Goal: Task Accomplishment & Management: Use online tool/utility

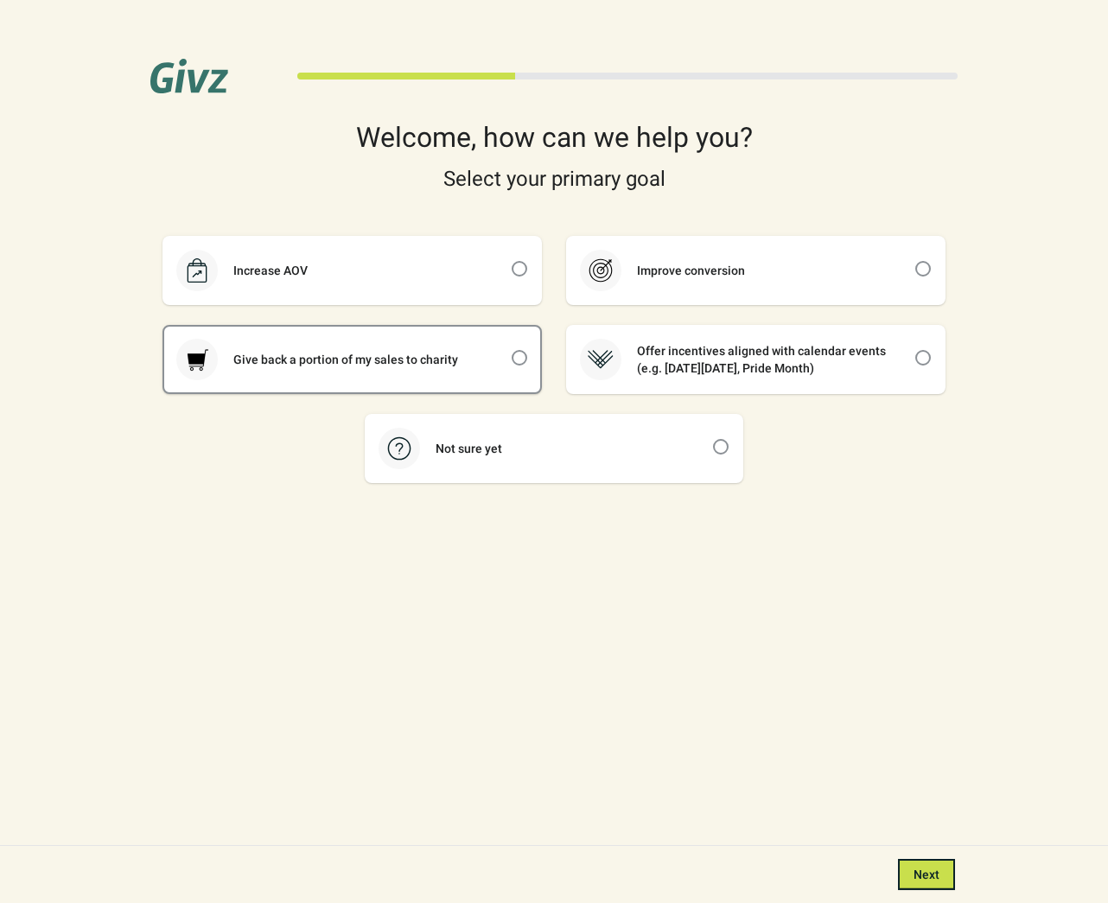
click at [477, 345] on div "Give back a portion of my sales to charity" at bounding box center [352, 360] width 376 height 66
checkbox input "true"
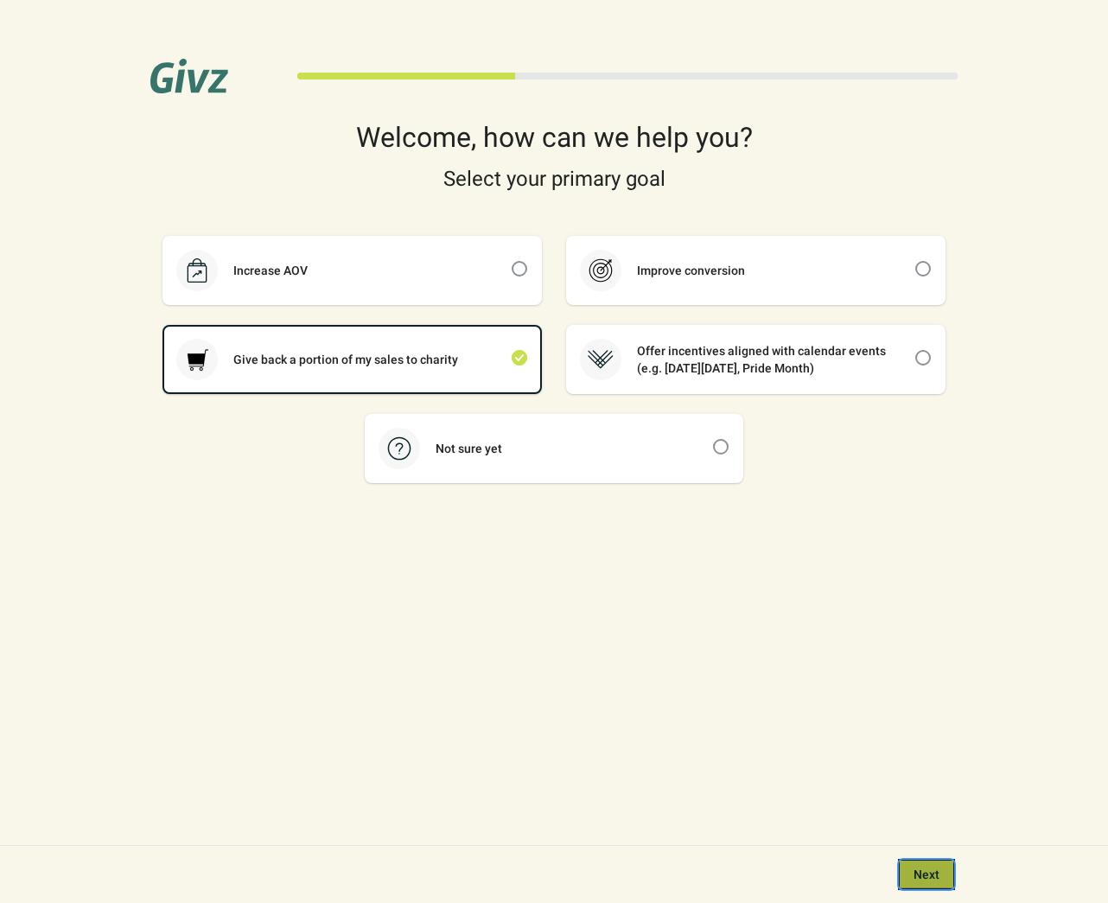
click at [937, 880] on span "Next" at bounding box center [927, 875] width 26 height 14
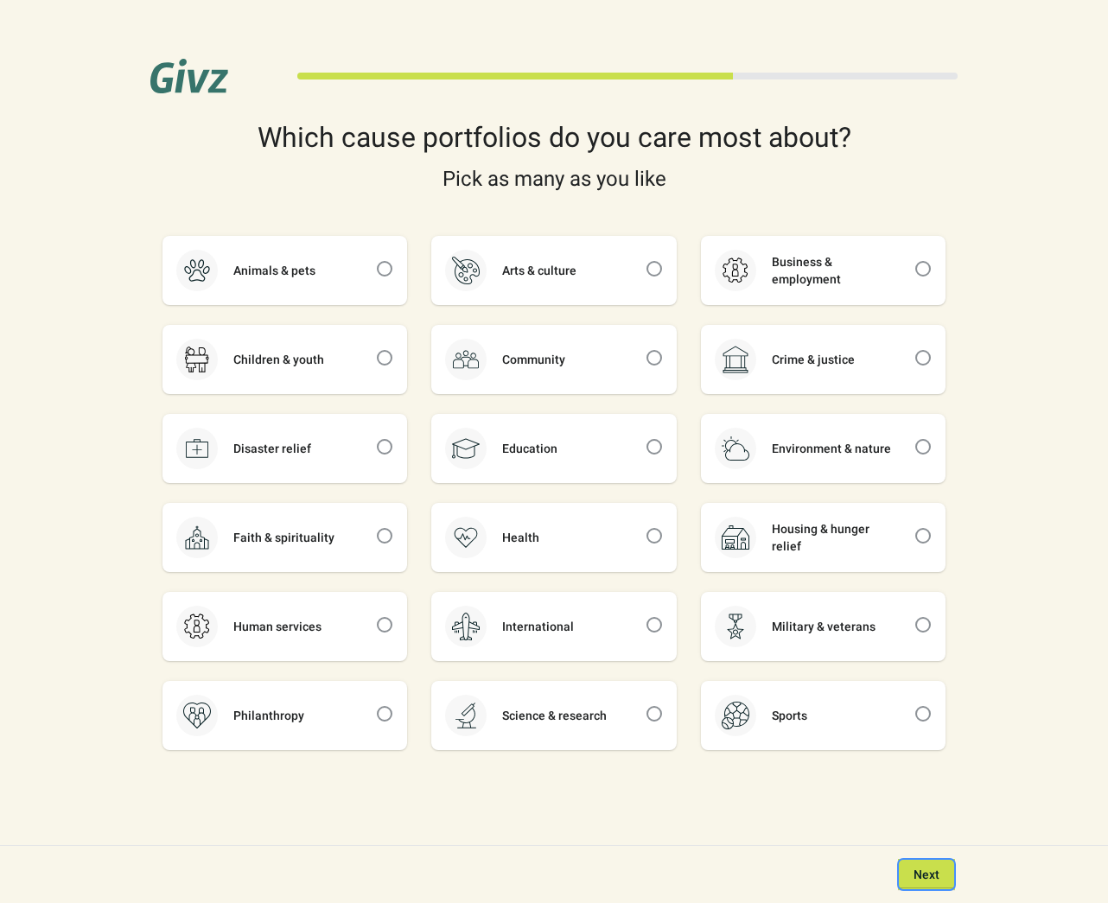
click at [930, 864] on button "Next" at bounding box center [926, 874] width 57 height 31
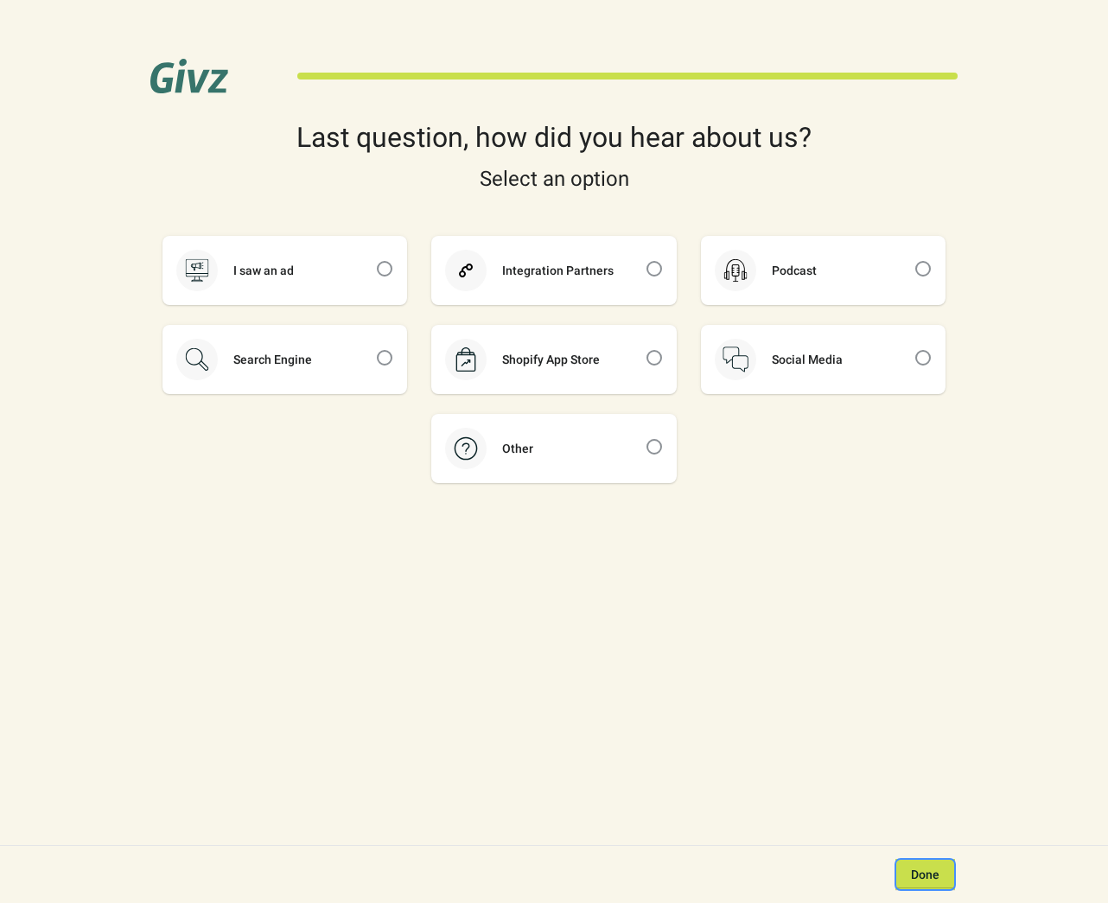
click at [935, 861] on button "Done" at bounding box center [925, 874] width 60 height 31
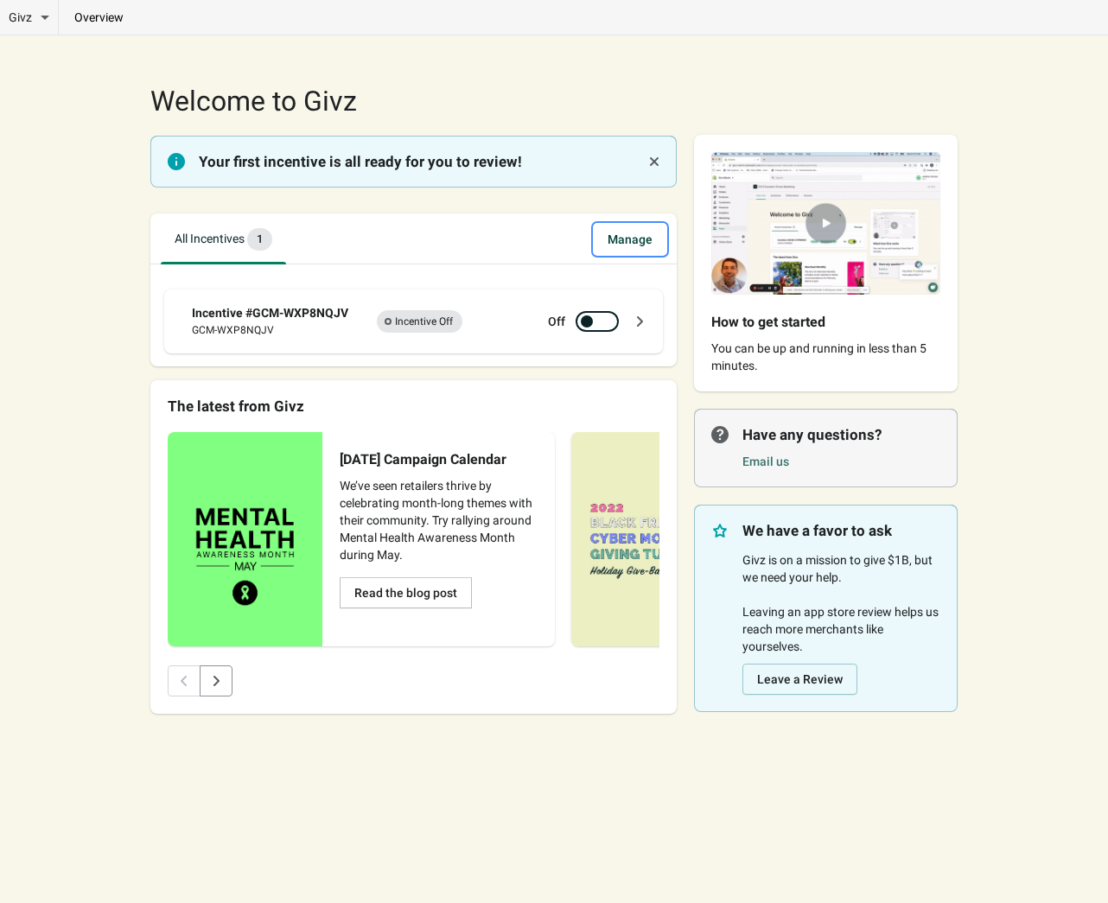
click at [631, 228] on span "Manage" at bounding box center [630, 239] width 73 height 31
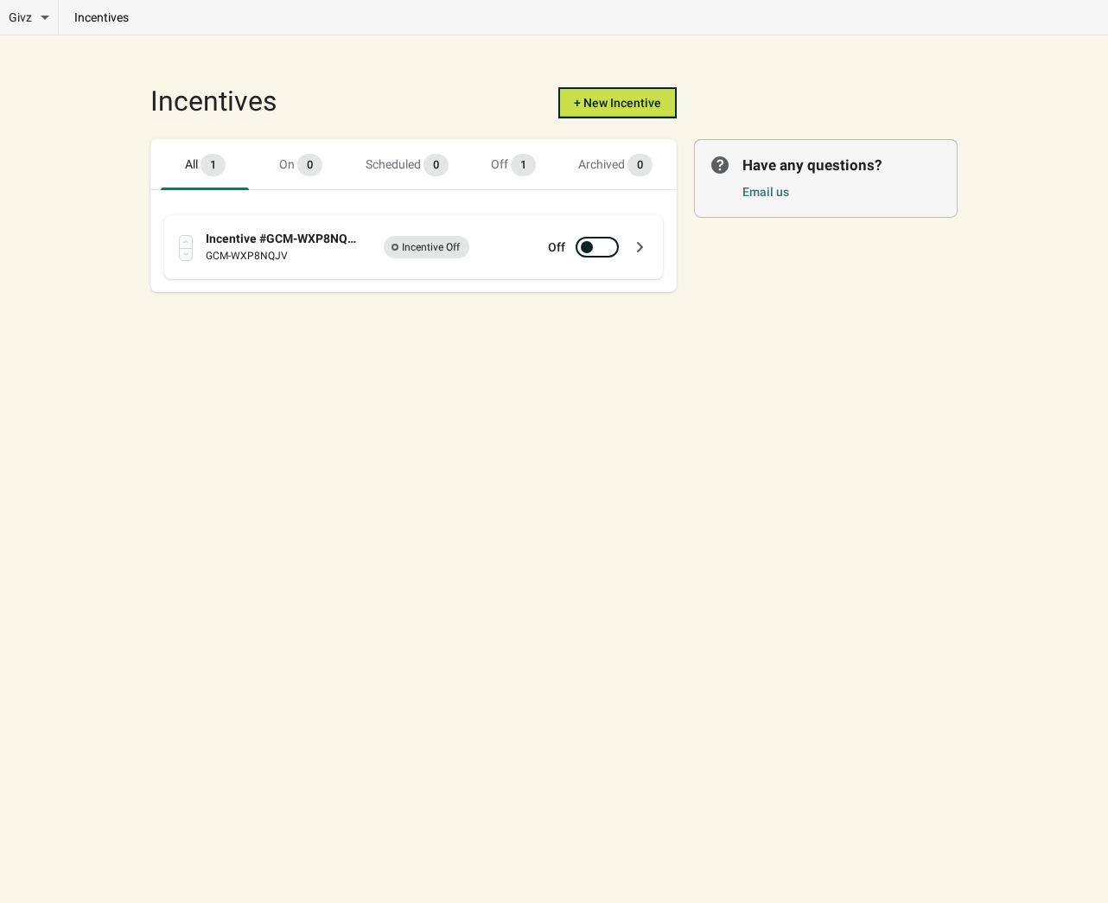
click at [406, 250] on span "Incomplete Incentive Off" at bounding box center [427, 247] width 86 height 22
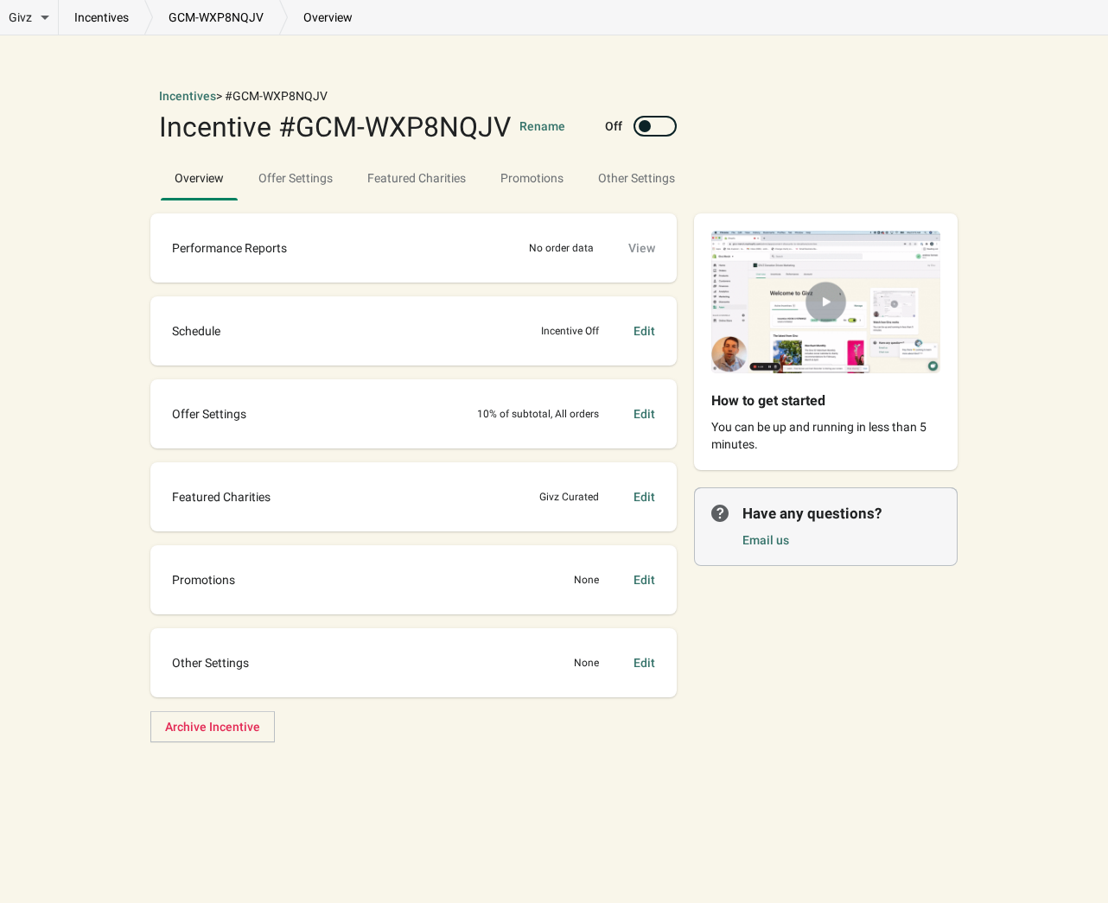
click at [650, 331] on div "Edit" at bounding box center [645, 330] width 22 height 17
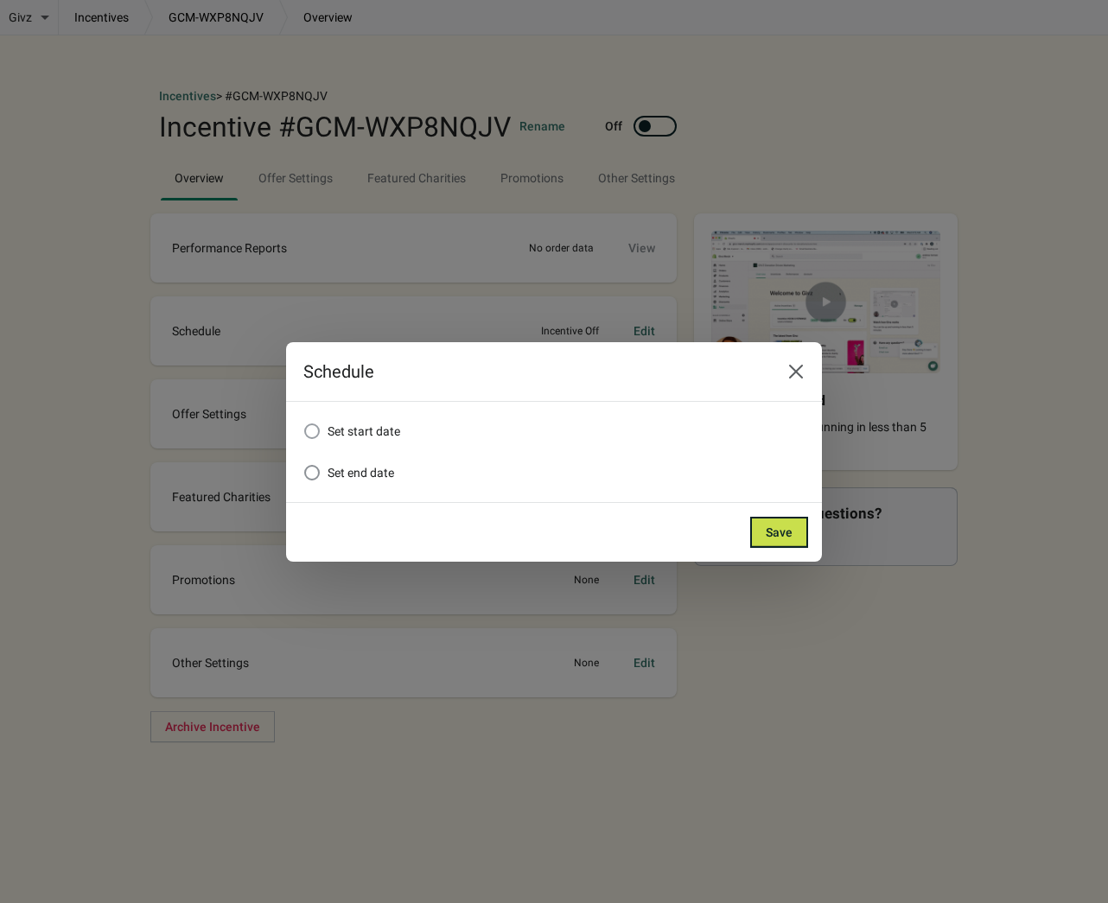
click at [363, 429] on span "Set start date" at bounding box center [364, 431] width 73 height 14
click at [305, 424] on input "Set start date" at bounding box center [304, 424] width 1 height 1
checkbox input "true"
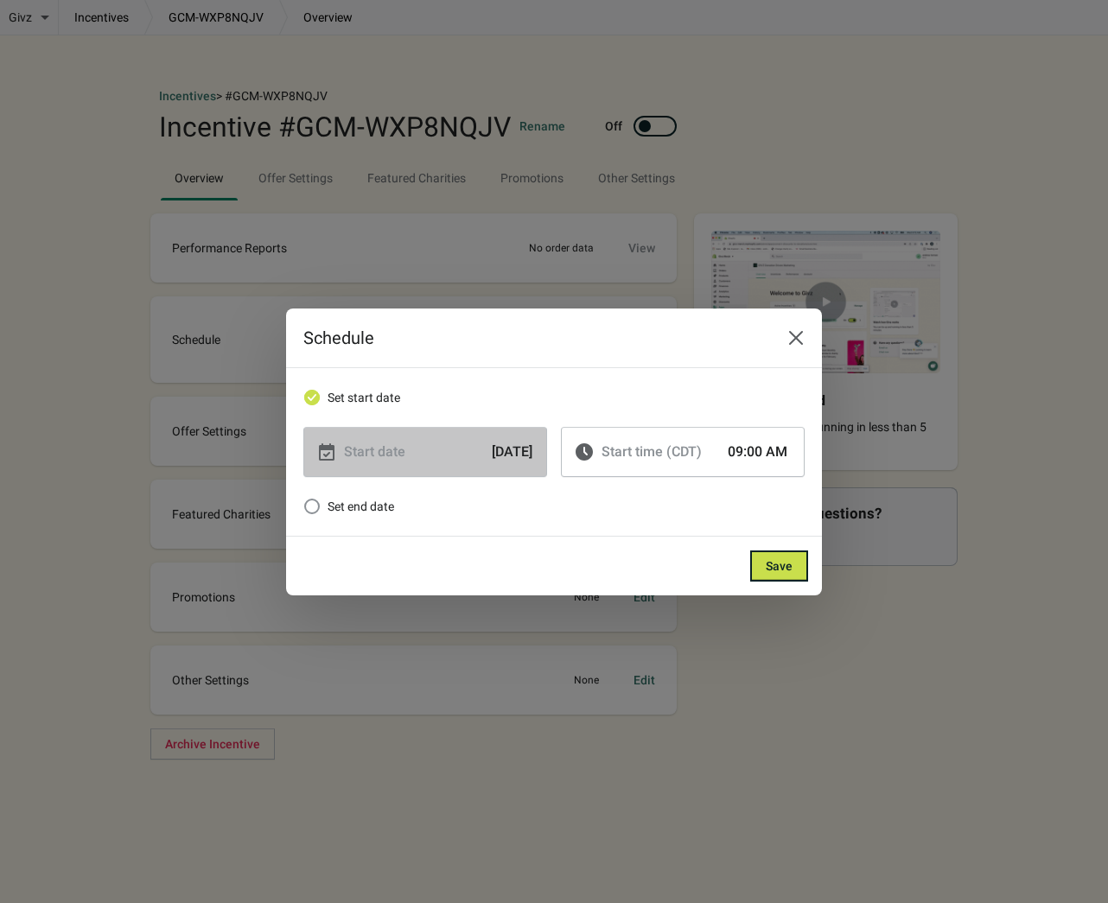
click at [487, 458] on div "[DATE]" at bounding box center [473, 452] width 118 height 21
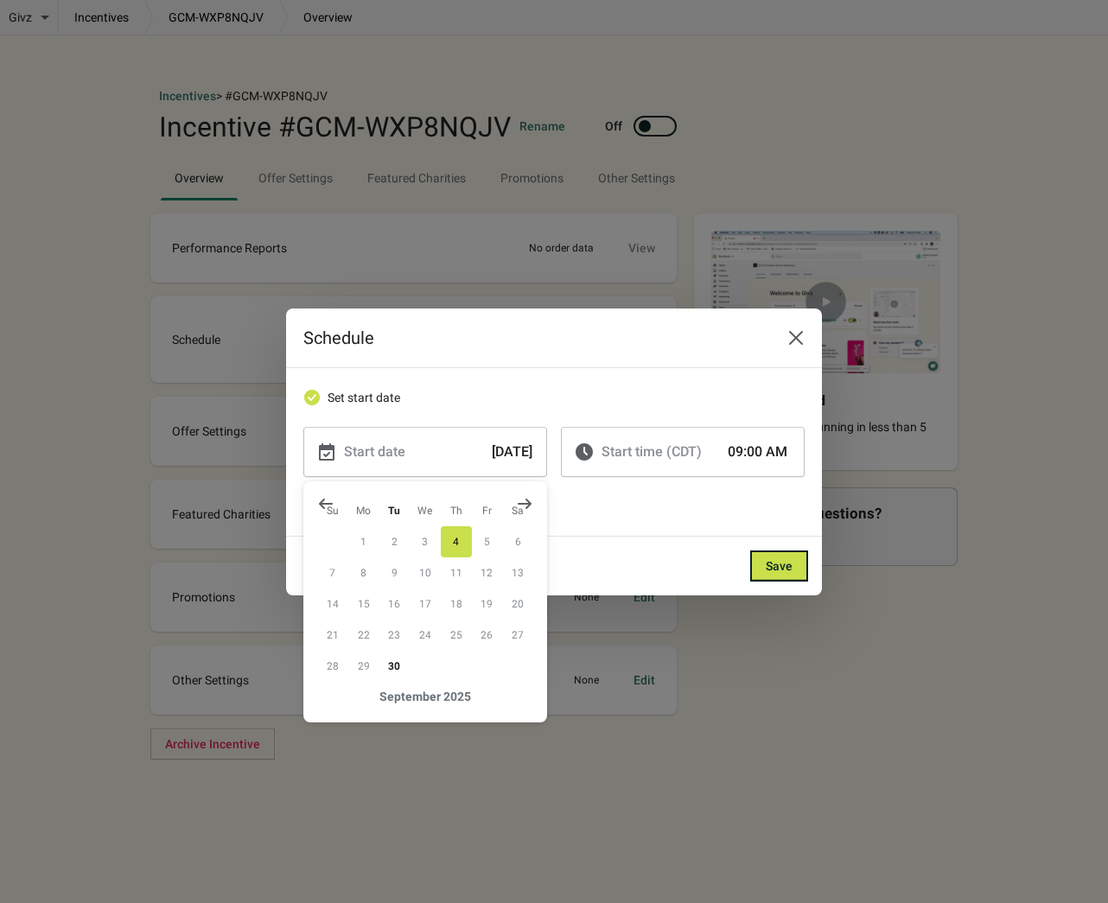
click at [459, 534] on button "4" at bounding box center [456, 541] width 31 height 31
click at [464, 532] on button "4" at bounding box center [456, 541] width 31 height 31
click at [455, 536] on button "4" at bounding box center [456, 541] width 31 height 31
click at [633, 502] on div "Set end date" at bounding box center [553, 506] width 501 height 24
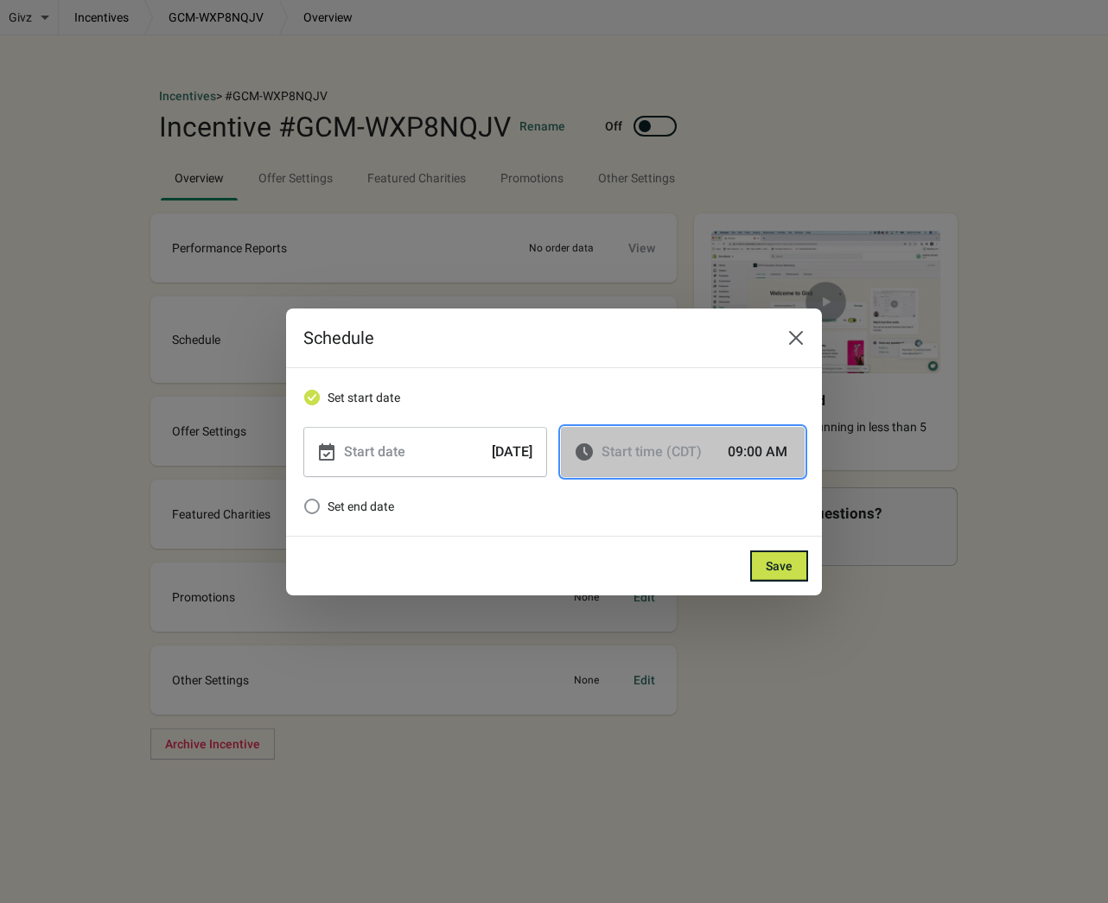
click at [754, 466] on button "Start time (CDT) 09:00 AM" at bounding box center [683, 452] width 244 height 50
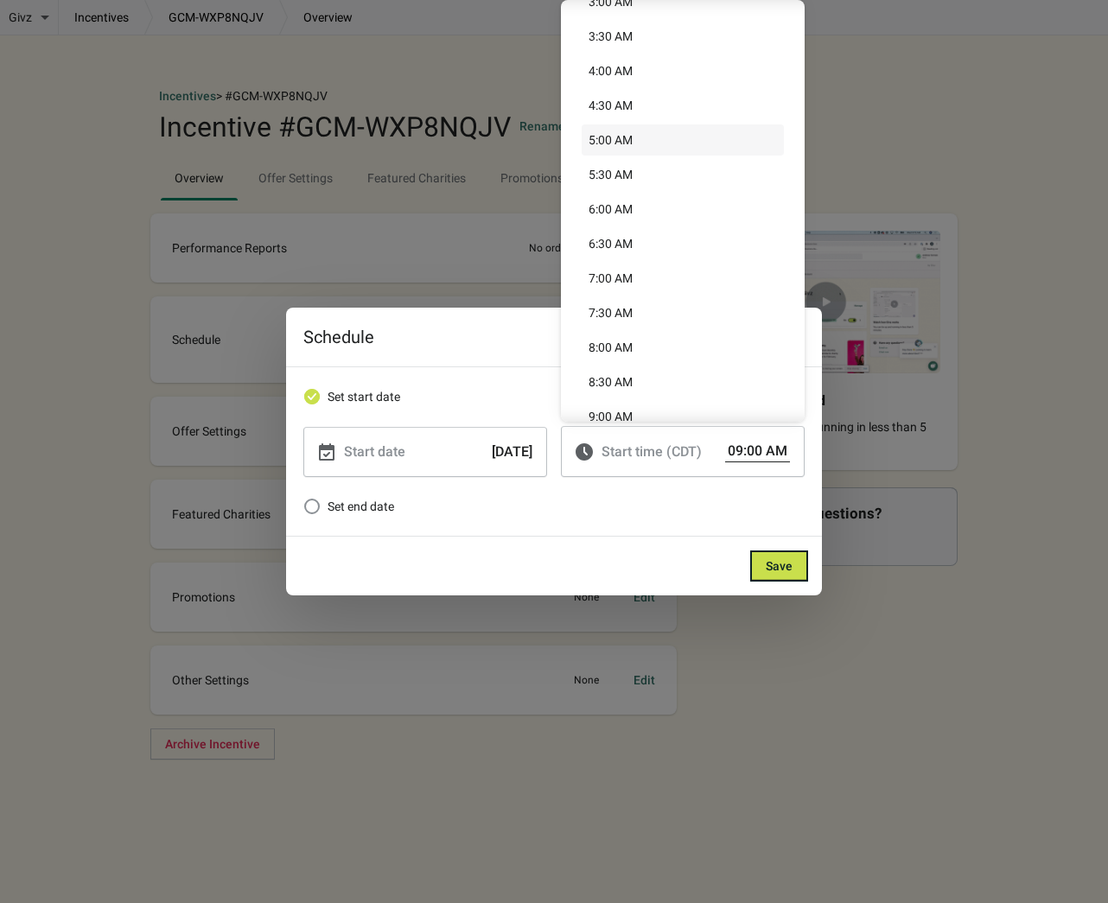
scroll to position [254, 0]
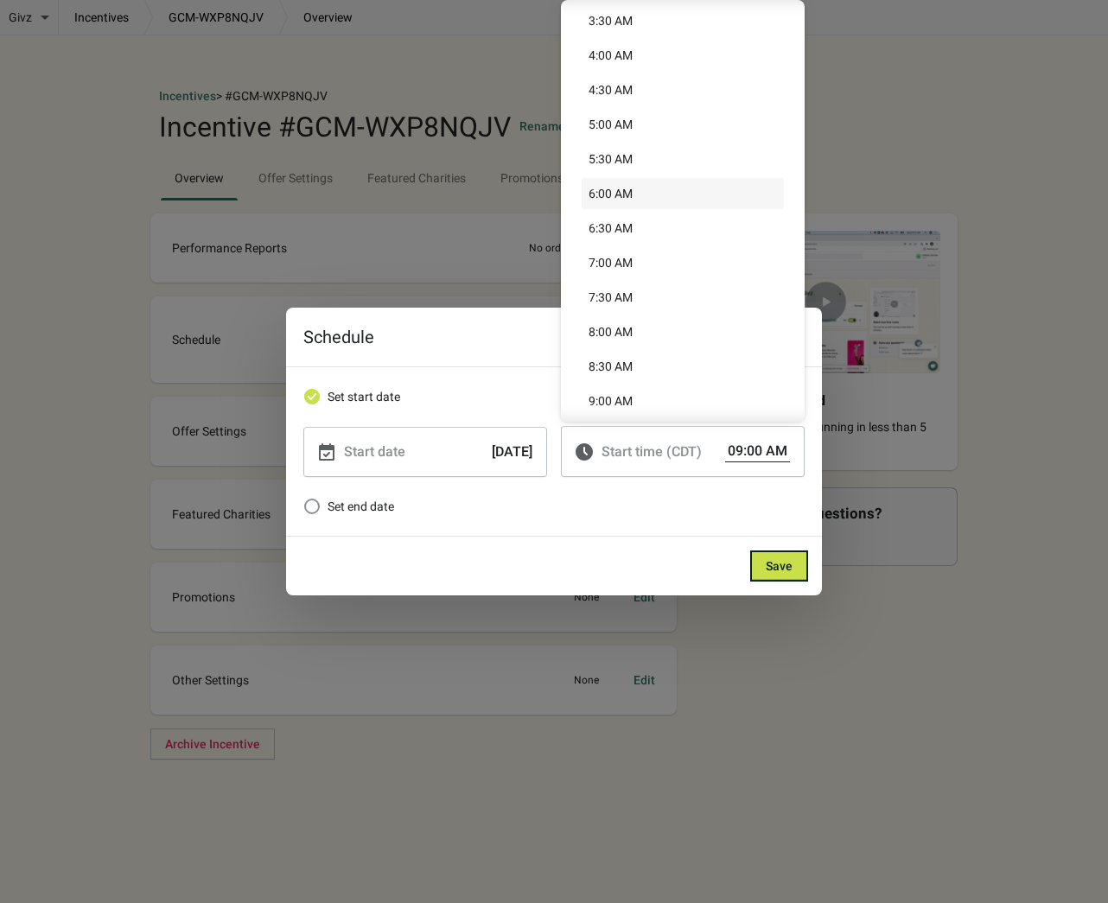
click at [623, 190] on div "6:00 AM" at bounding box center [683, 193] width 188 height 17
type input "06:00 AM"
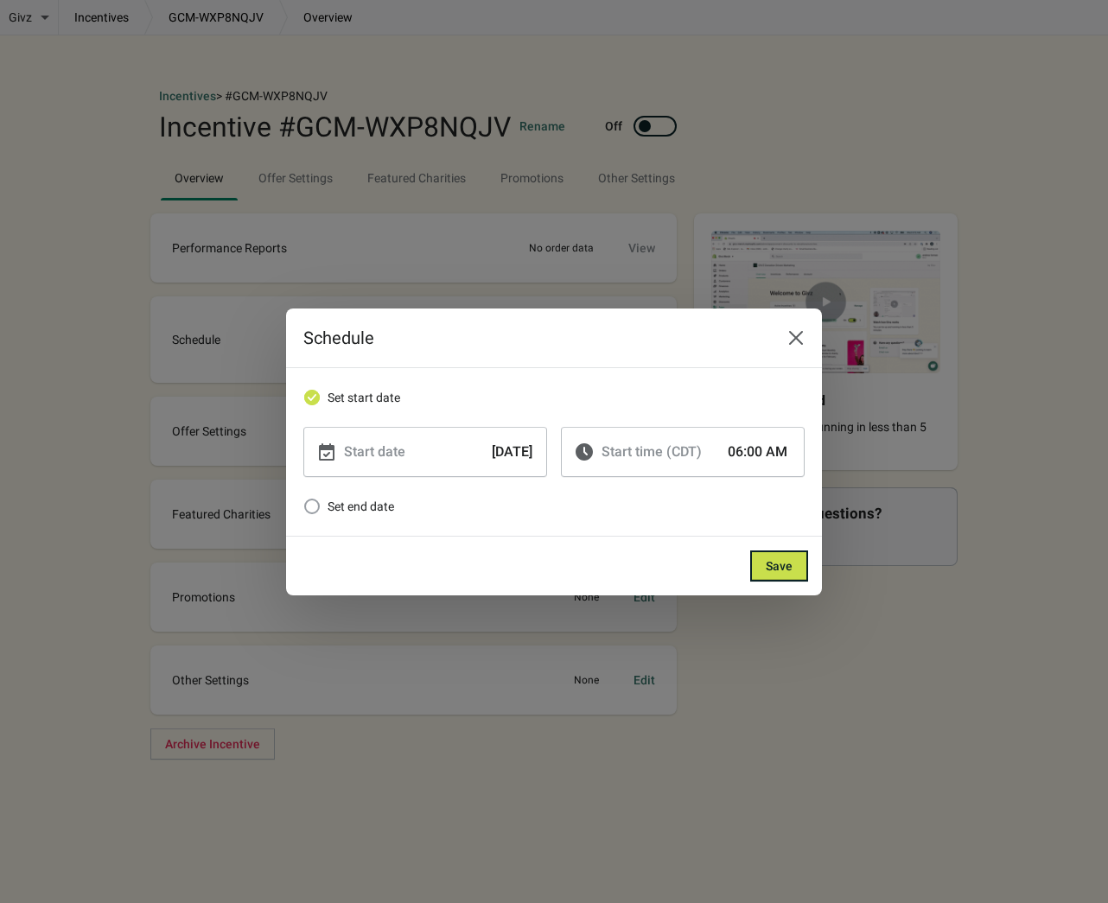
click at [347, 511] on span "Set end date" at bounding box center [361, 506] width 67 height 17
click at [305, 500] on input "Set end date" at bounding box center [304, 499] width 1 height 1
checkbox input "true"
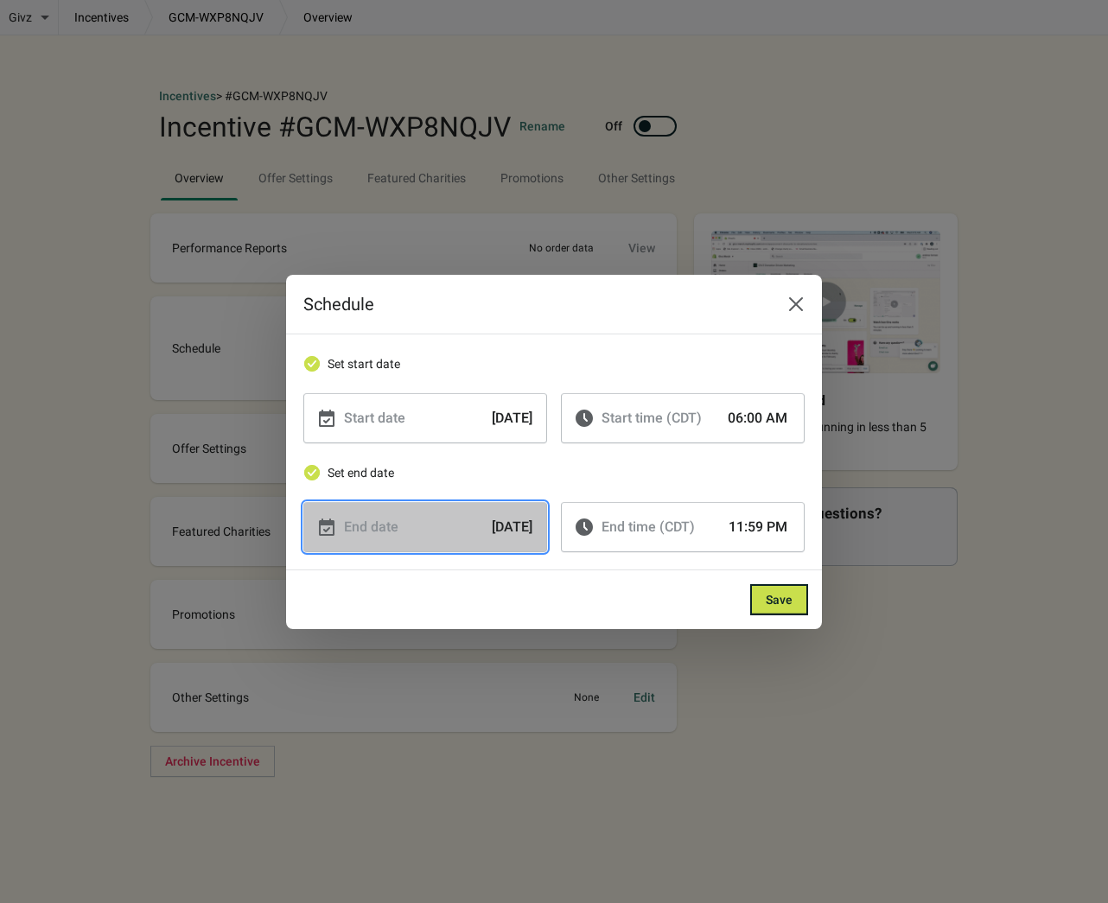
click at [481, 514] on button "End date [DATE]" at bounding box center [425, 527] width 244 height 50
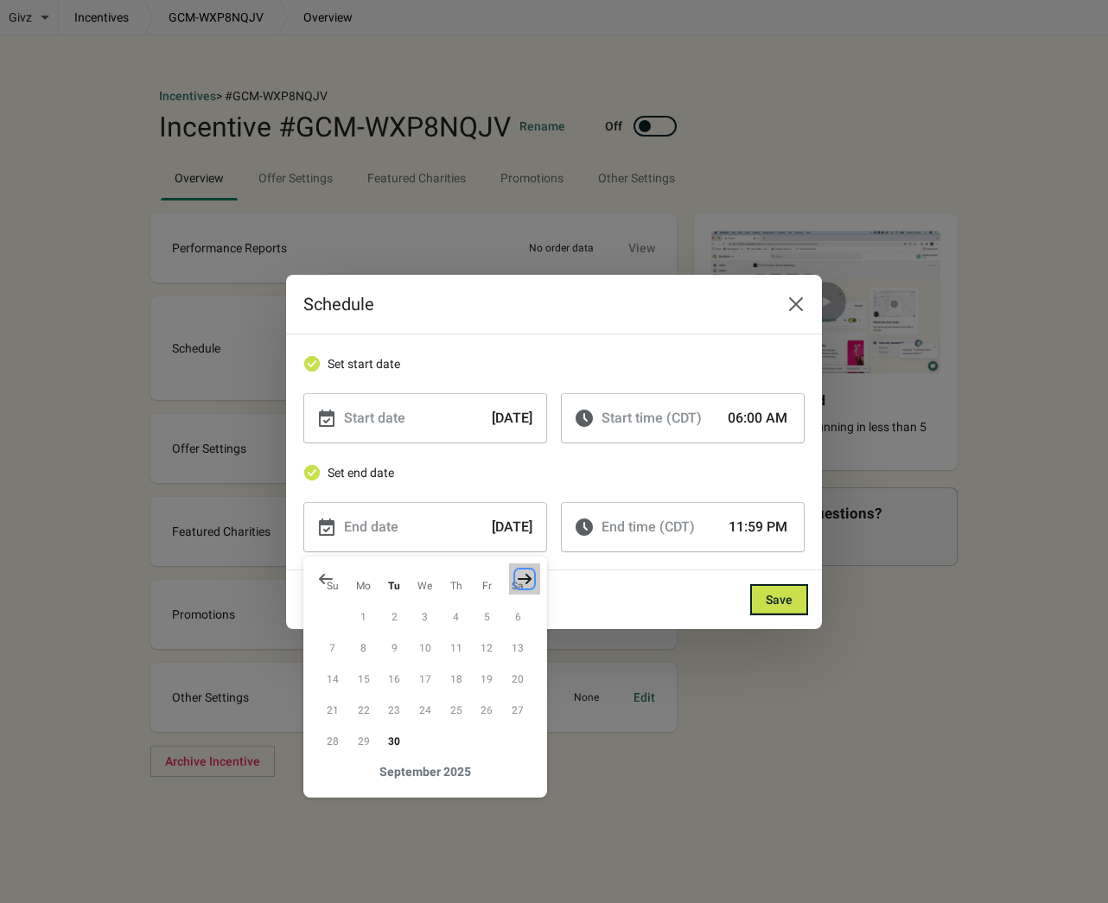
click at [519, 570] on icon "Show next month, October 2025" at bounding box center [524, 578] width 17 height 17
click at [456, 615] on button "2" at bounding box center [456, 617] width 31 height 31
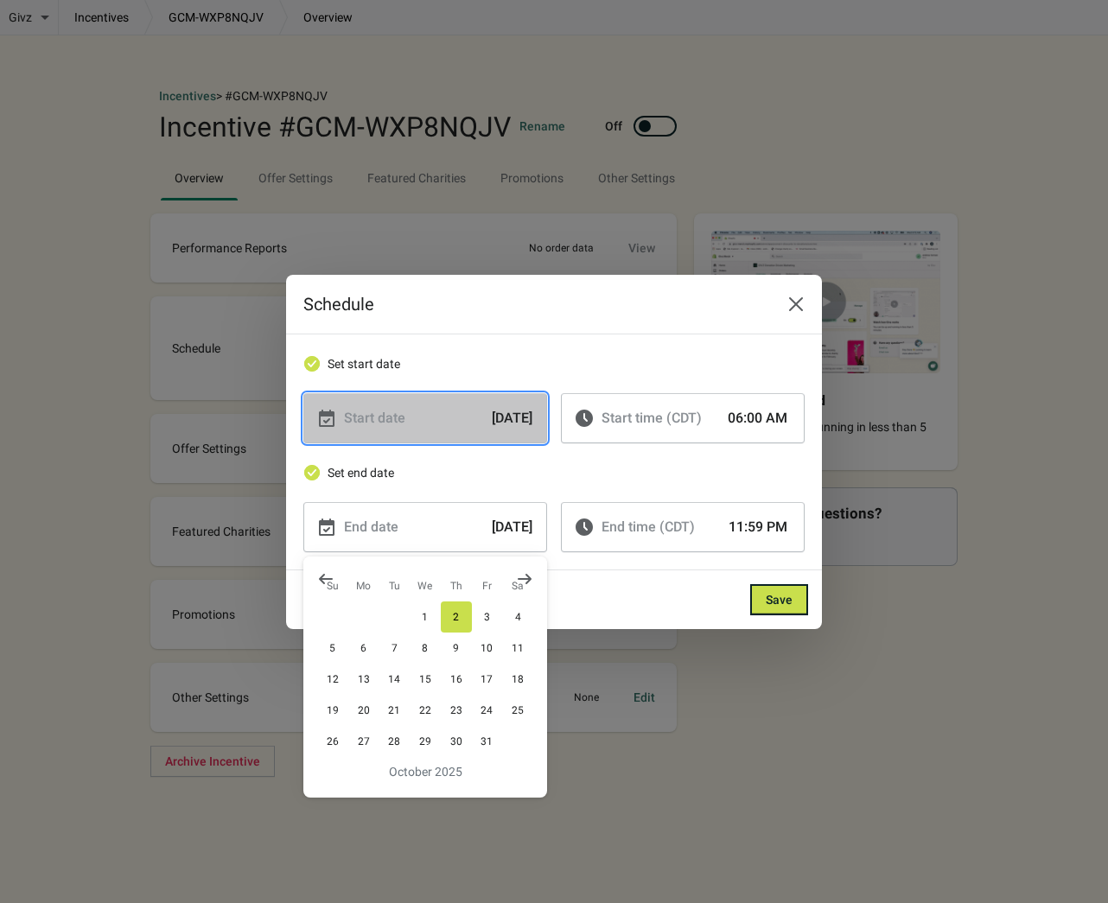
click at [469, 432] on button "Start date [DATE]" at bounding box center [425, 418] width 244 height 50
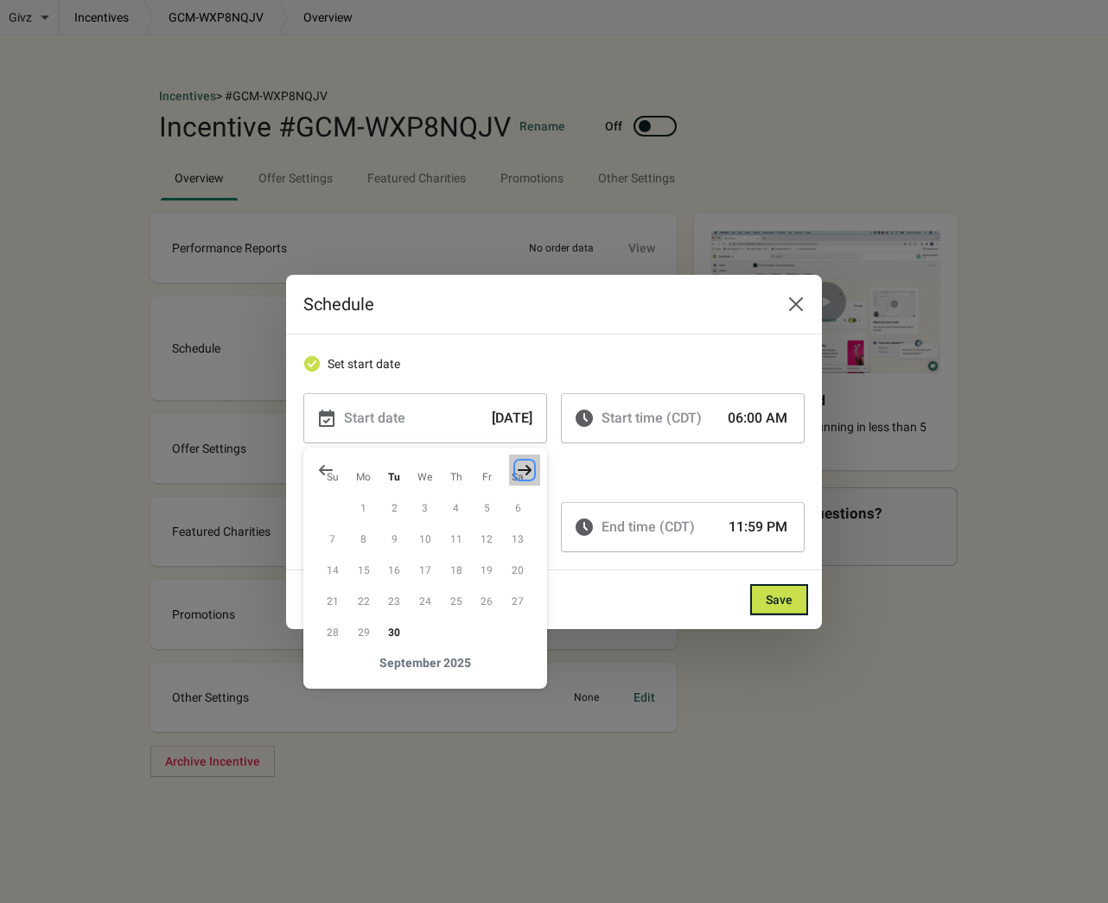
click at [530, 471] on icon "Show next month, October 2025" at bounding box center [525, 469] width 14 height 10
click at [462, 500] on button "2" at bounding box center [456, 508] width 31 height 31
click at [611, 461] on div "Set end date End date [DATE] End time (CDT) 11:59 PM" at bounding box center [553, 507] width 501 height 92
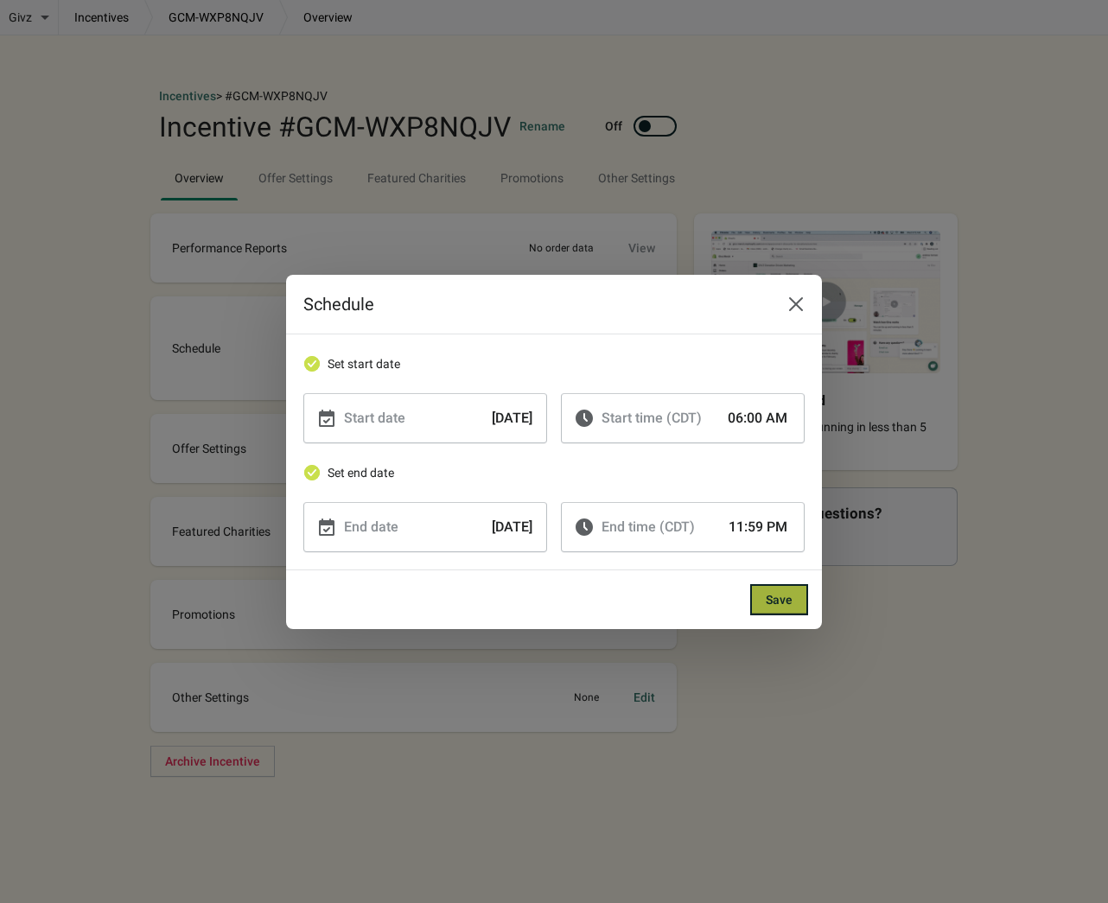
click at [773, 594] on span "Save" at bounding box center [779, 600] width 27 height 14
checkbox input "true"
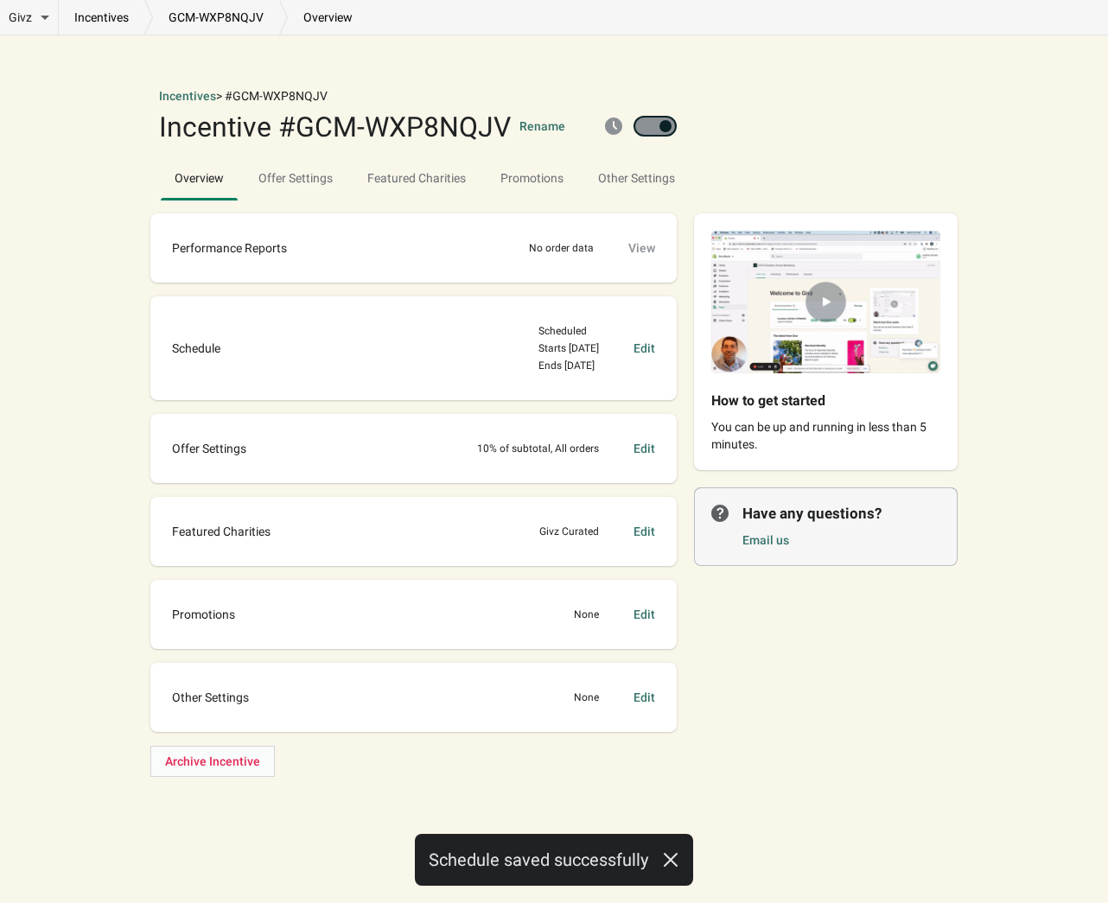
click at [636, 446] on div "Edit" at bounding box center [645, 448] width 22 height 17
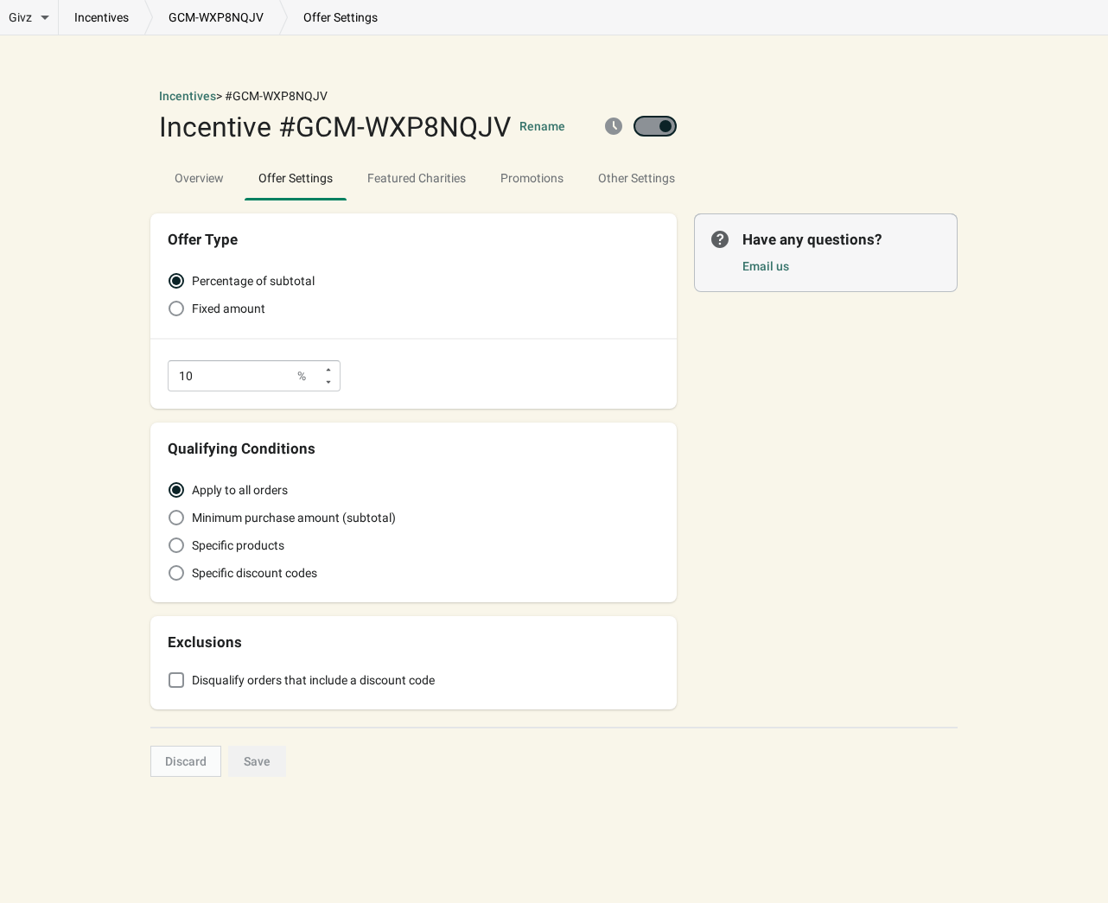
click at [315, 373] on div "10 %" at bounding box center [254, 375] width 173 height 31
click at [322, 373] on div at bounding box center [328, 370] width 19 height 10
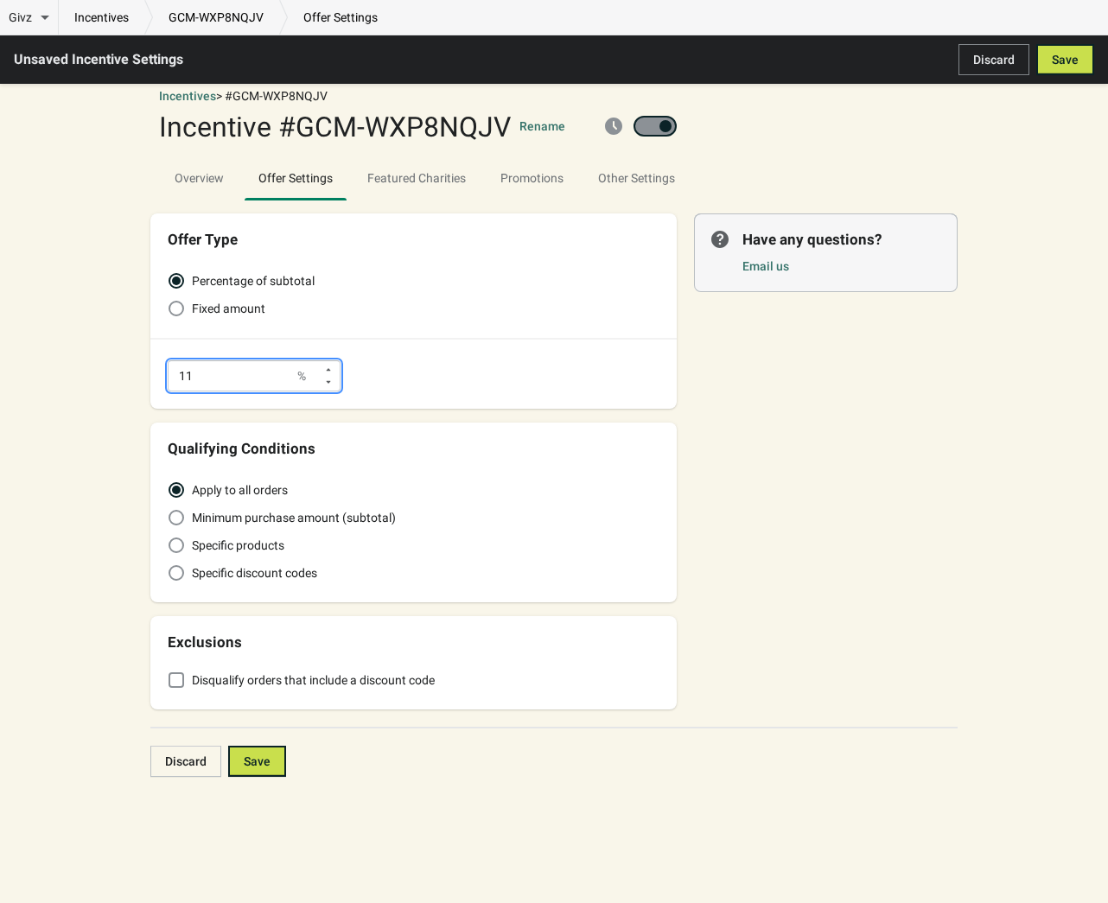
click at [328, 384] on icon at bounding box center [328, 382] width 10 height 10
type input "10"
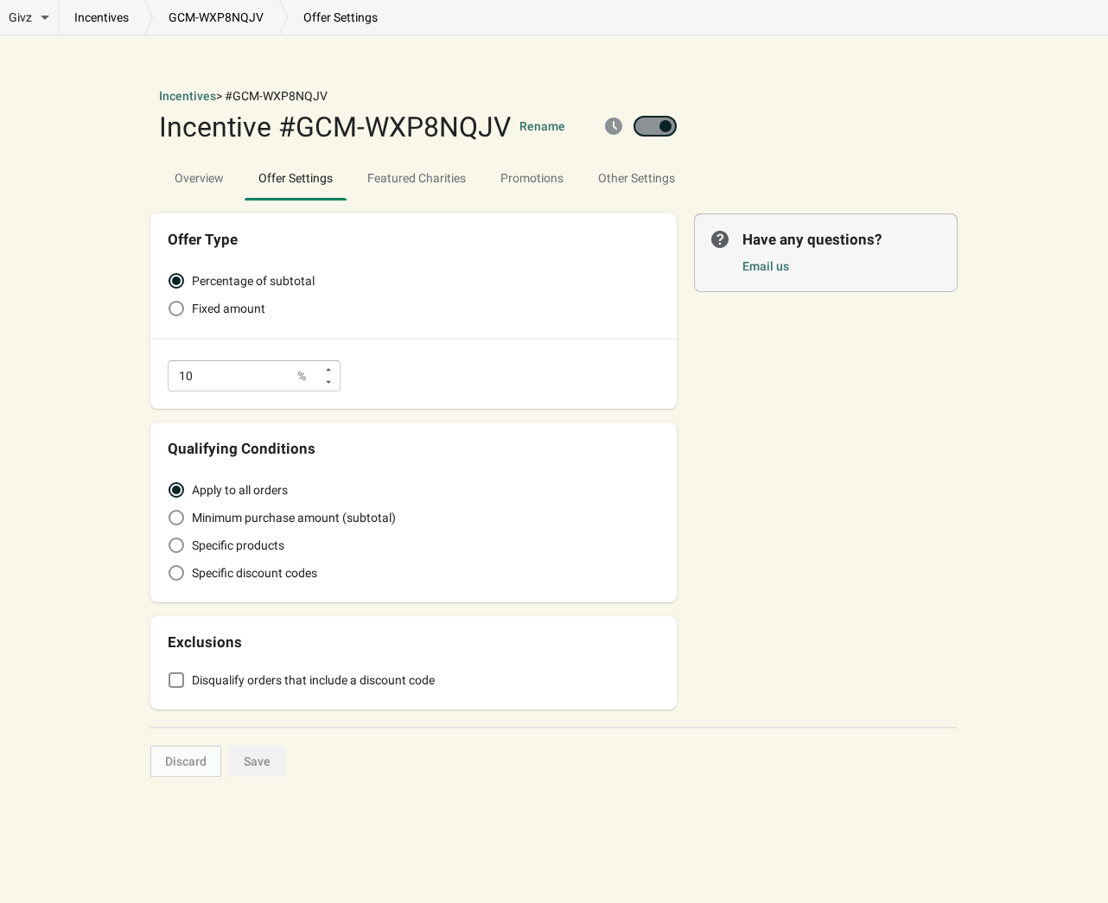
click at [414, 390] on div "Percentage of subtotal Fixed amount 10 %" at bounding box center [413, 328] width 526 height 161
click at [538, 118] on button "Rename" at bounding box center [542, 126] width 46 height 17
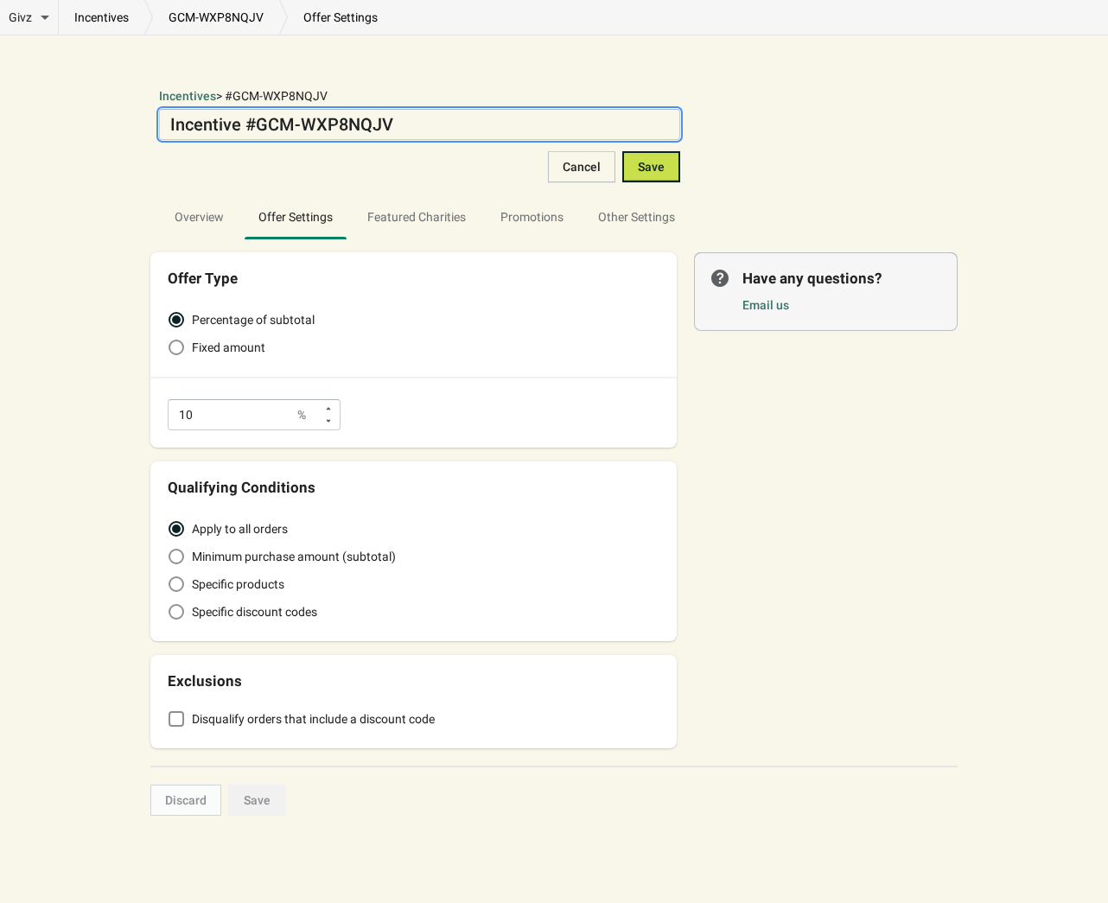
click at [383, 129] on textarea "Incentive #GCM-WXP8NQJV" at bounding box center [419, 124] width 521 height 31
type textarea "MARCHFOURTH"
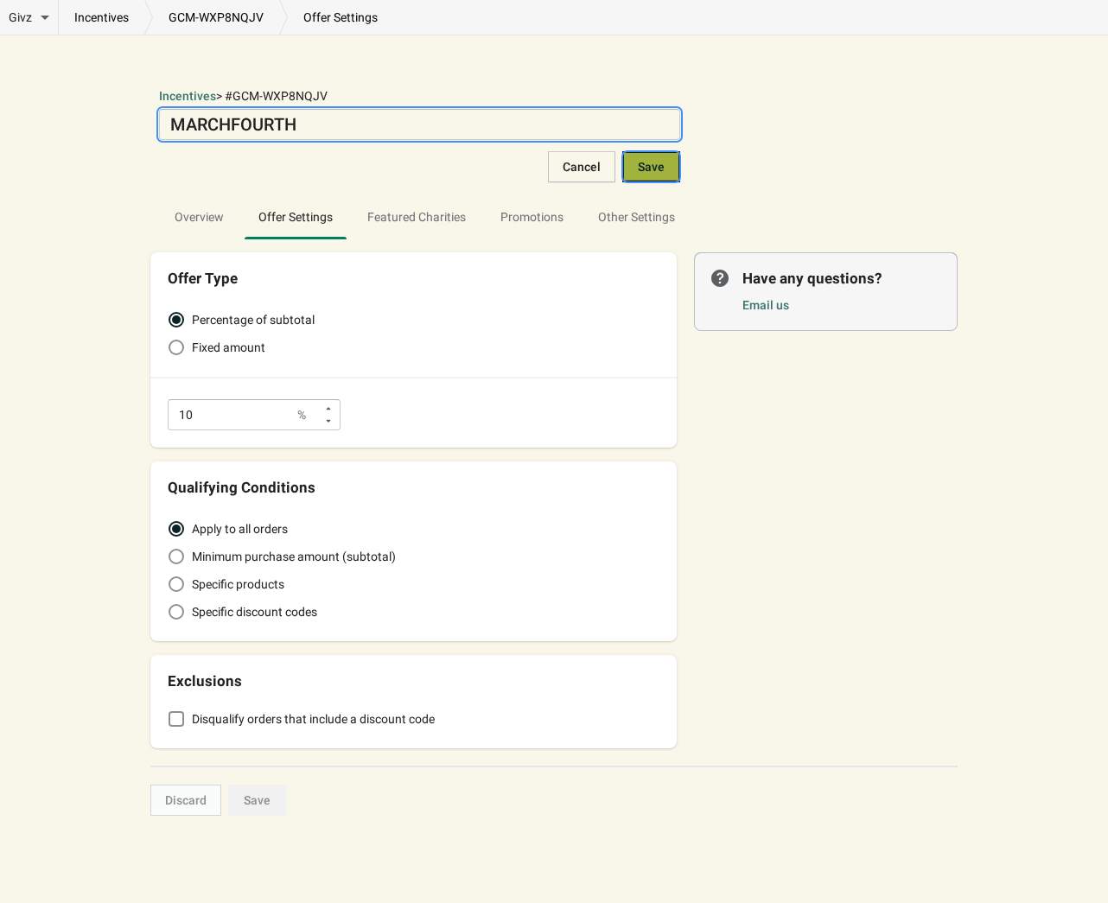
click at [648, 171] on span "Save" at bounding box center [651, 167] width 27 height 14
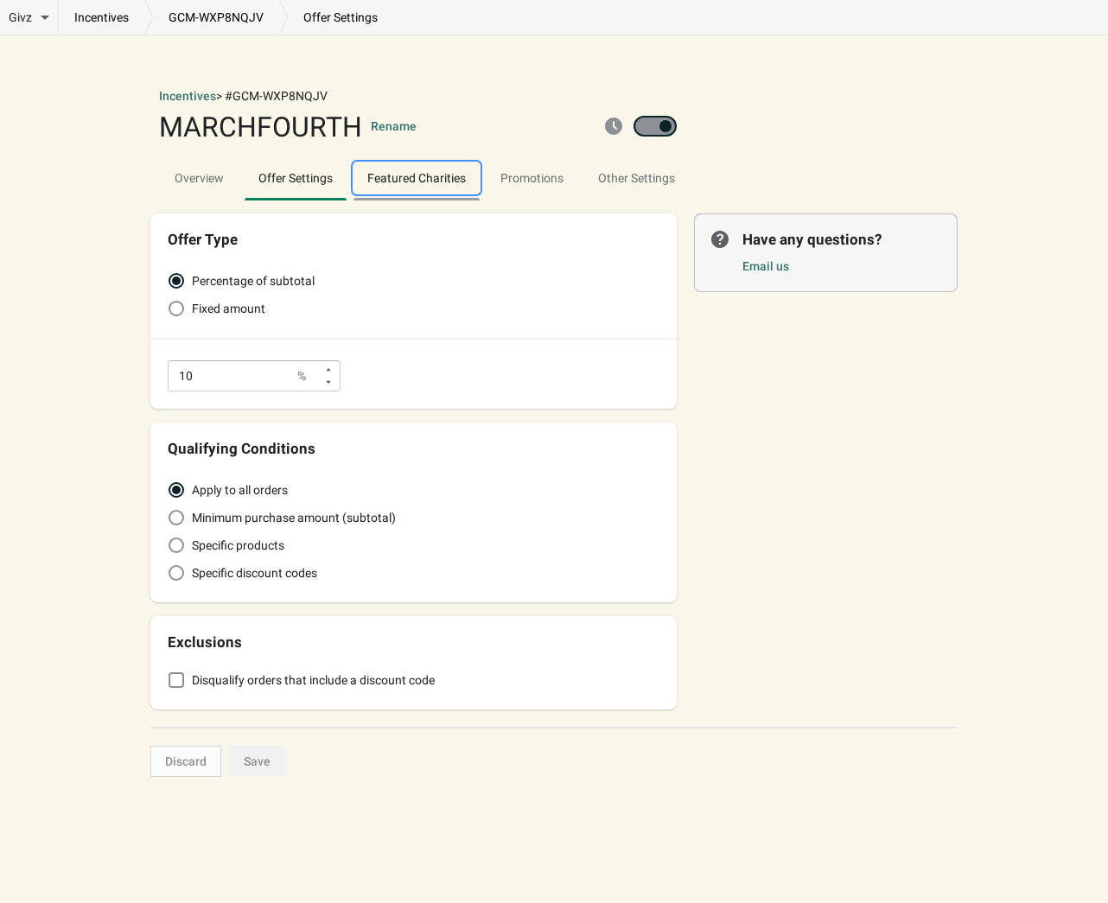
click at [413, 179] on span "Featured Charities" at bounding box center [417, 177] width 126 height 31
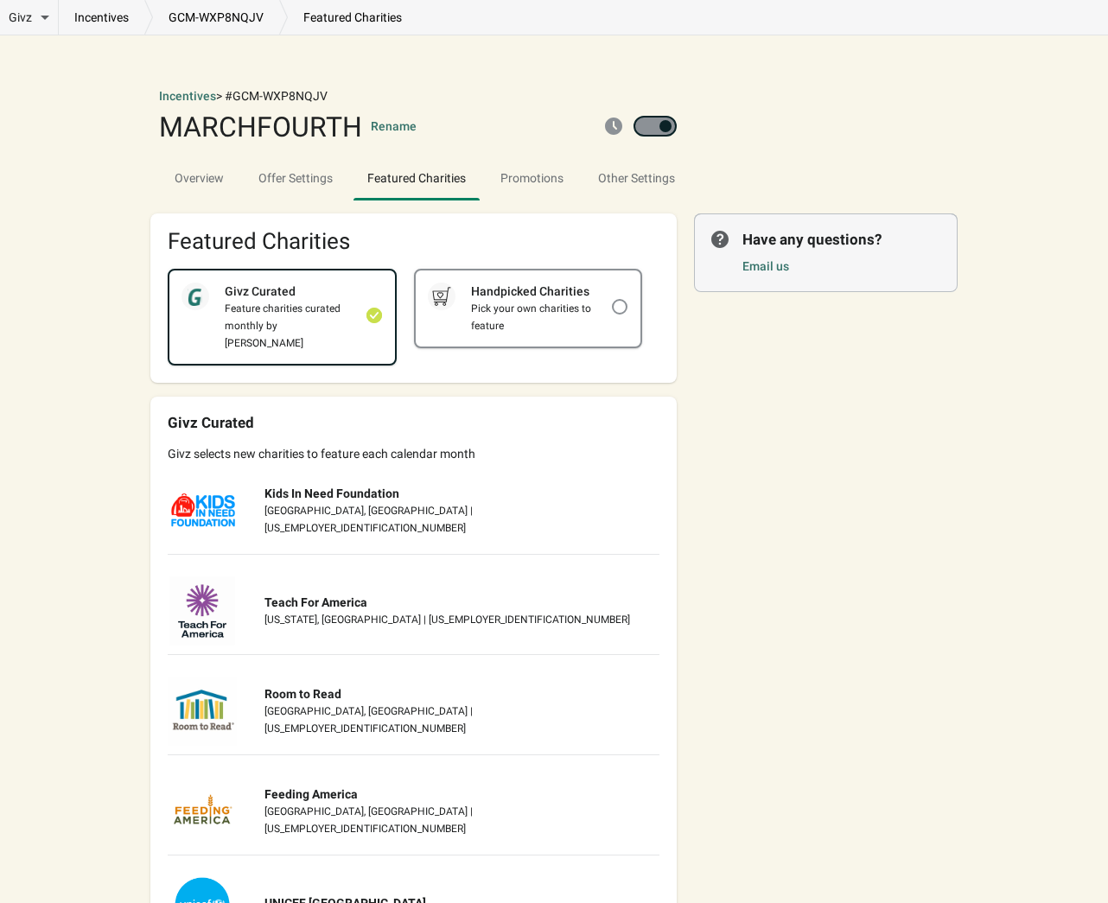
click at [588, 306] on div "Pick your own charities to feature" at bounding box center [534, 317] width 156 height 35
checkbox input "false"
checkbox input "true"
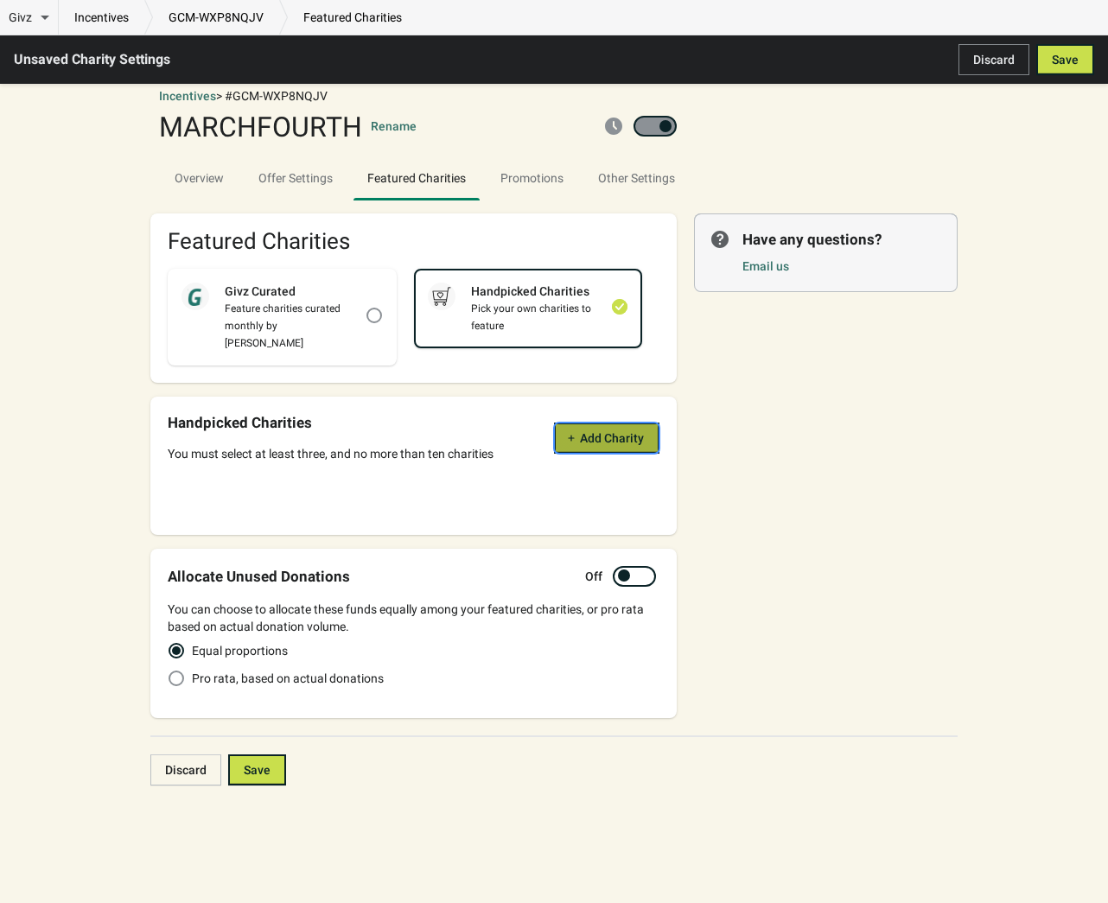
click at [596, 423] on button "Add Charity" at bounding box center [606, 438] width 105 height 31
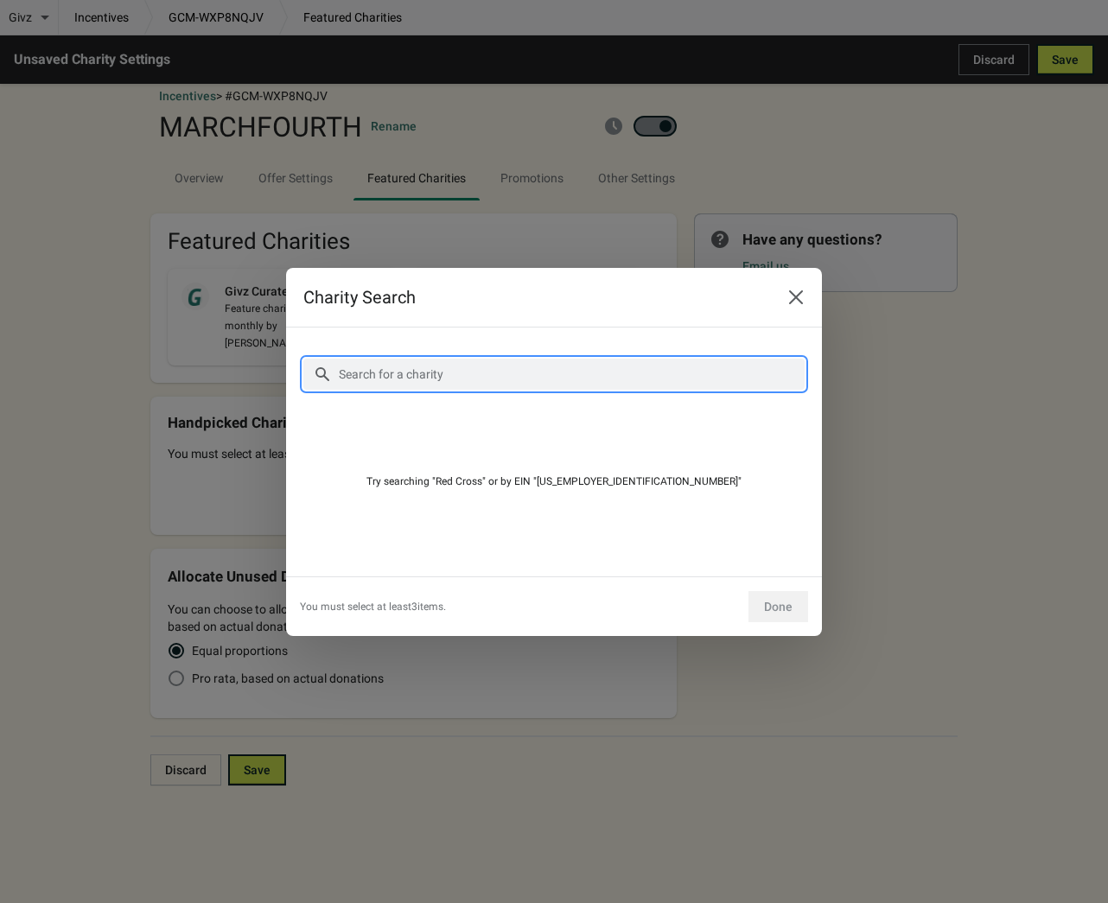
click at [514, 367] on input "Search for a charity" at bounding box center [571, 374] width 467 height 31
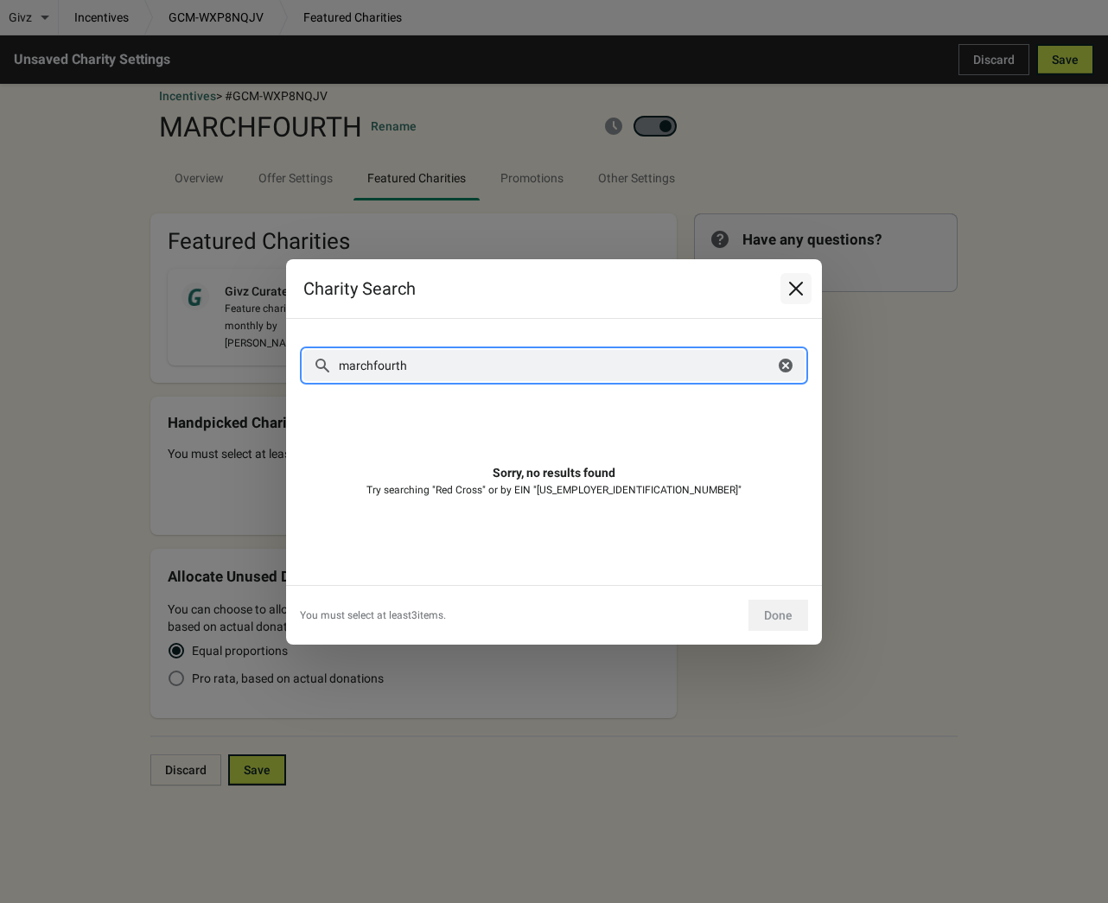
type input "marchfourth"
click at [794, 293] on icon "Close" at bounding box center [795, 288] width 17 height 17
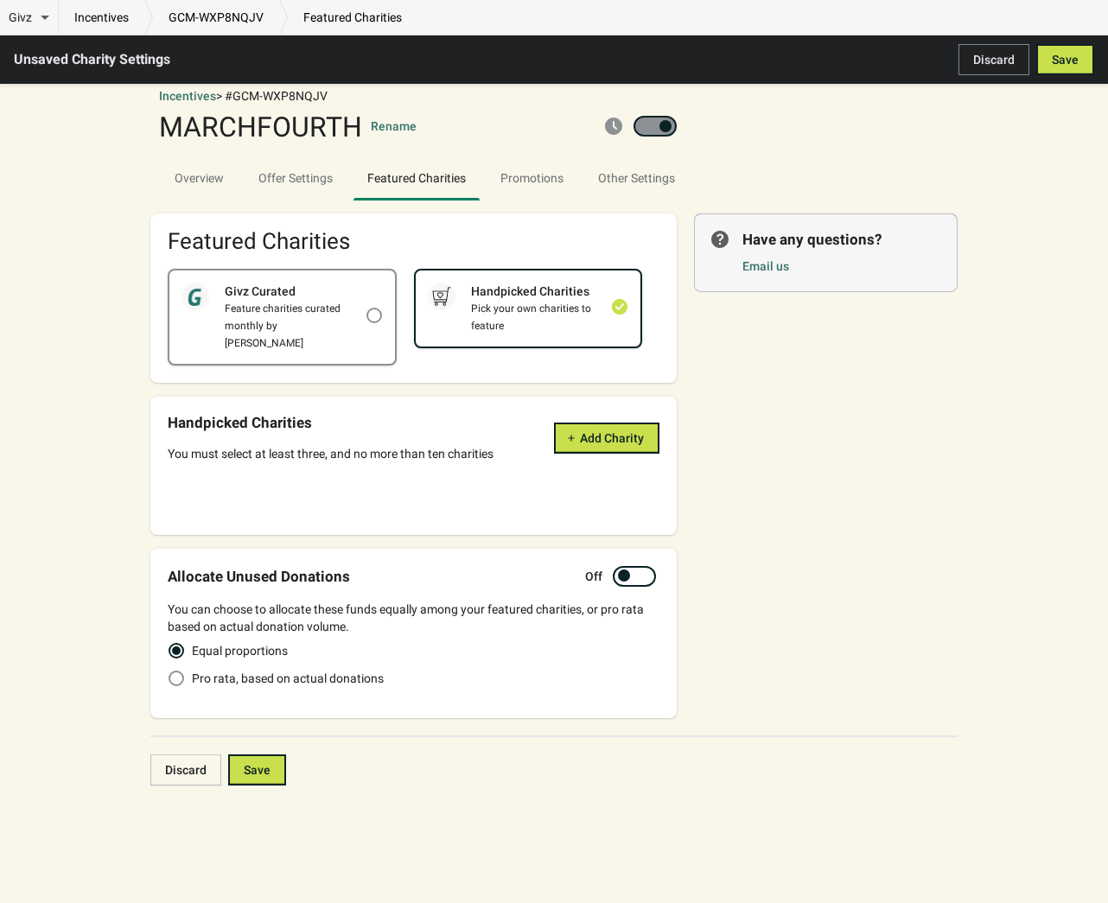
click at [377, 332] on div "Givz Curated Feature charities curated monthly by [PERSON_NAME]" at bounding box center [282, 317] width 226 height 93
checkbox input "true"
checkbox input "false"
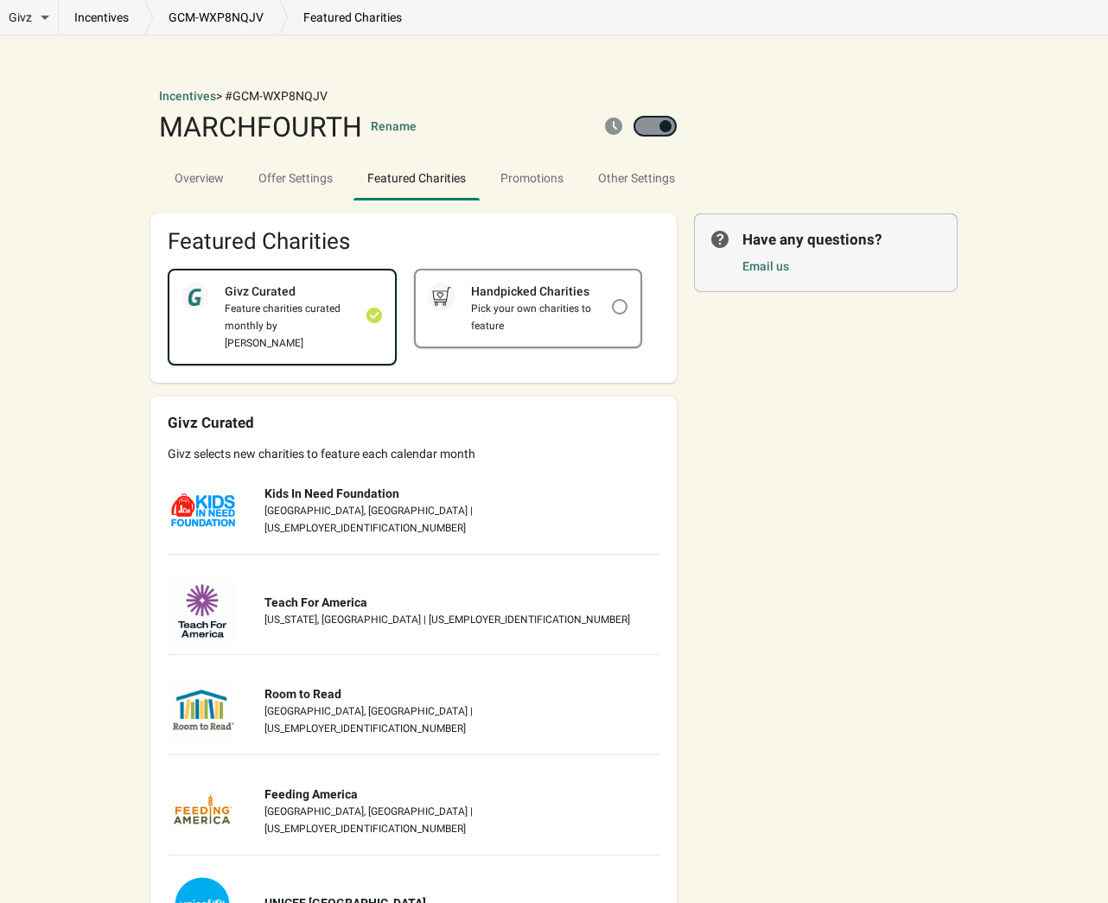
click at [430, 322] on div "Handpicked Charities Pick your own charities to feature" at bounding box center [529, 309] width 226 height 76
checkbox input "false"
checkbox input "true"
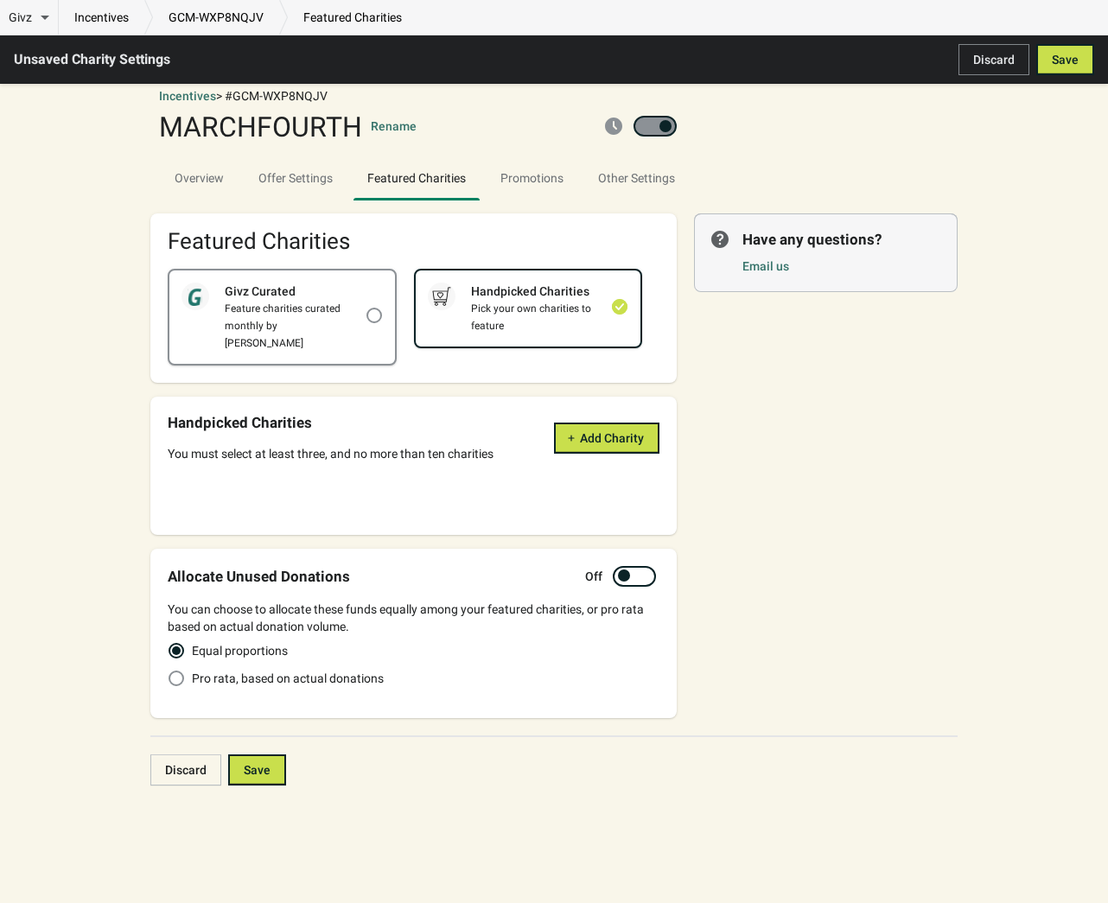
click at [359, 318] on div "Feature charities curated monthly by [PERSON_NAME]" at bounding box center [287, 326] width 156 height 52
checkbox input "true"
checkbox input "false"
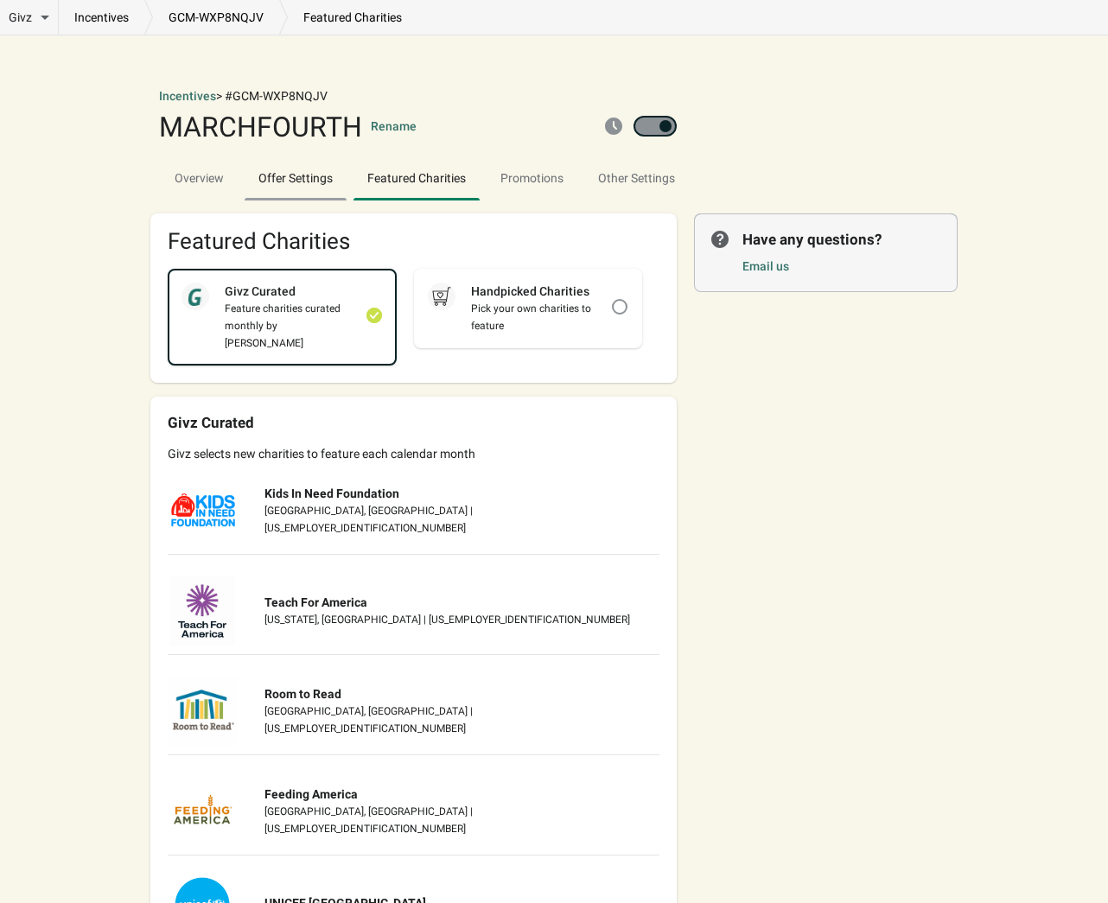
click at [303, 175] on span "Offer Settings" at bounding box center [296, 177] width 102 height 31
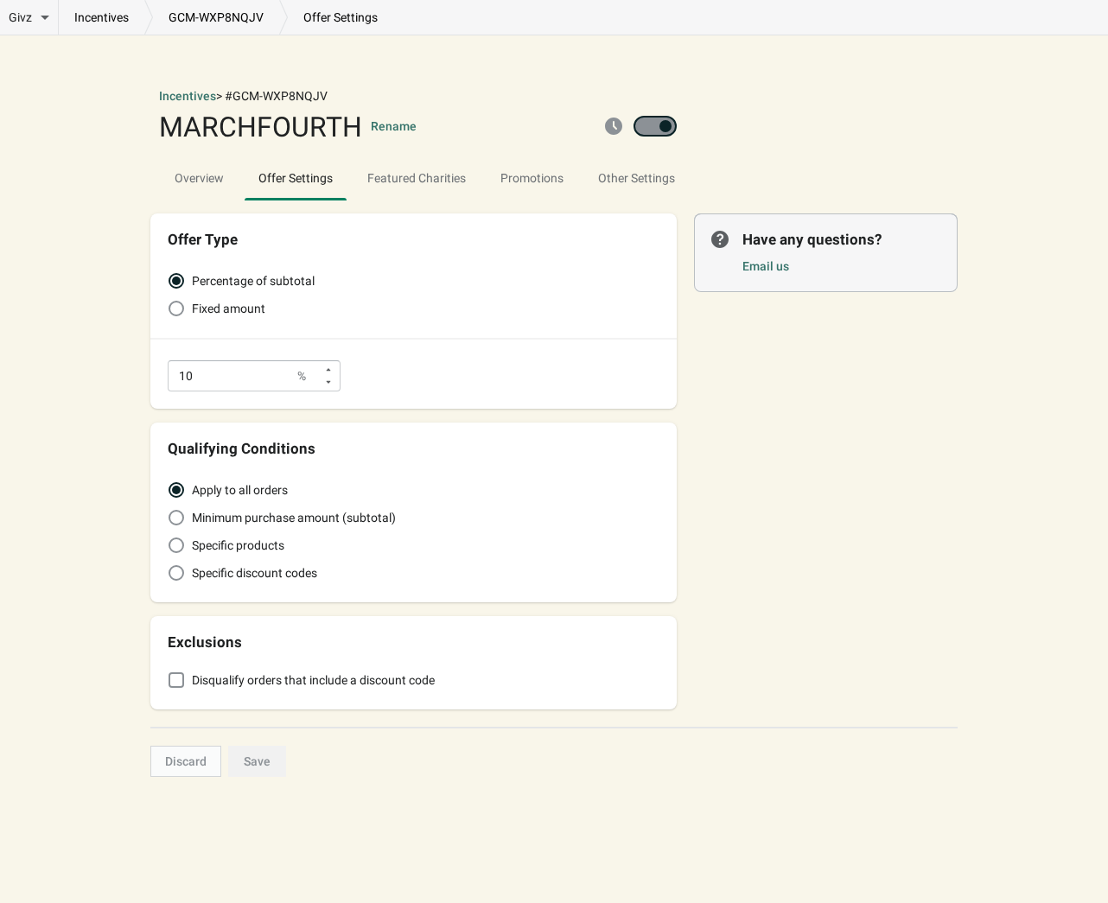
click at [707, 411] on div "Offer Type Percentage of subtotal Fixed amount 10 % Qualifying Conditions Apply…" at bounding box center [545, 455] width 825 height 510
click at [427, 171] on span "Featured Charities" at bounding box center [417, 177] width 126 height 31
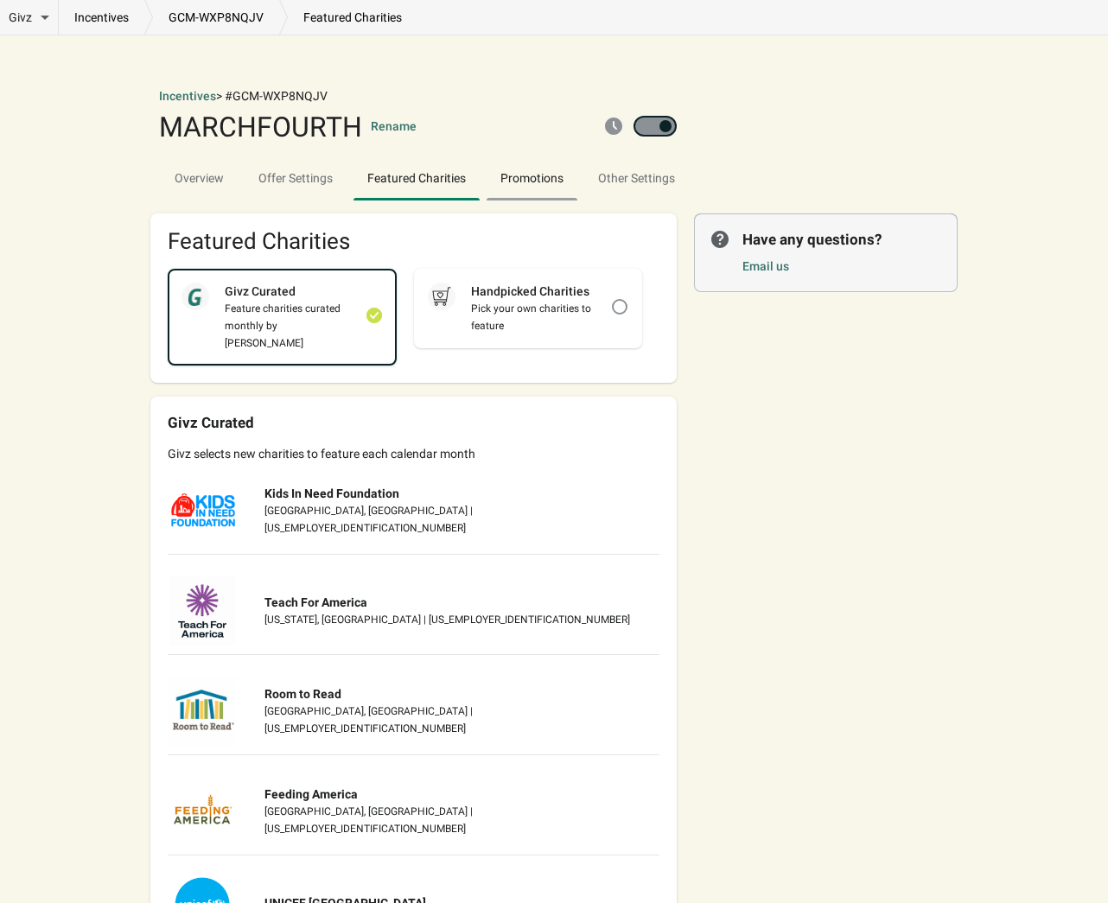
click at [525, 169] on span "Promotions" at bounding box center [532, 177] width 91 height 31
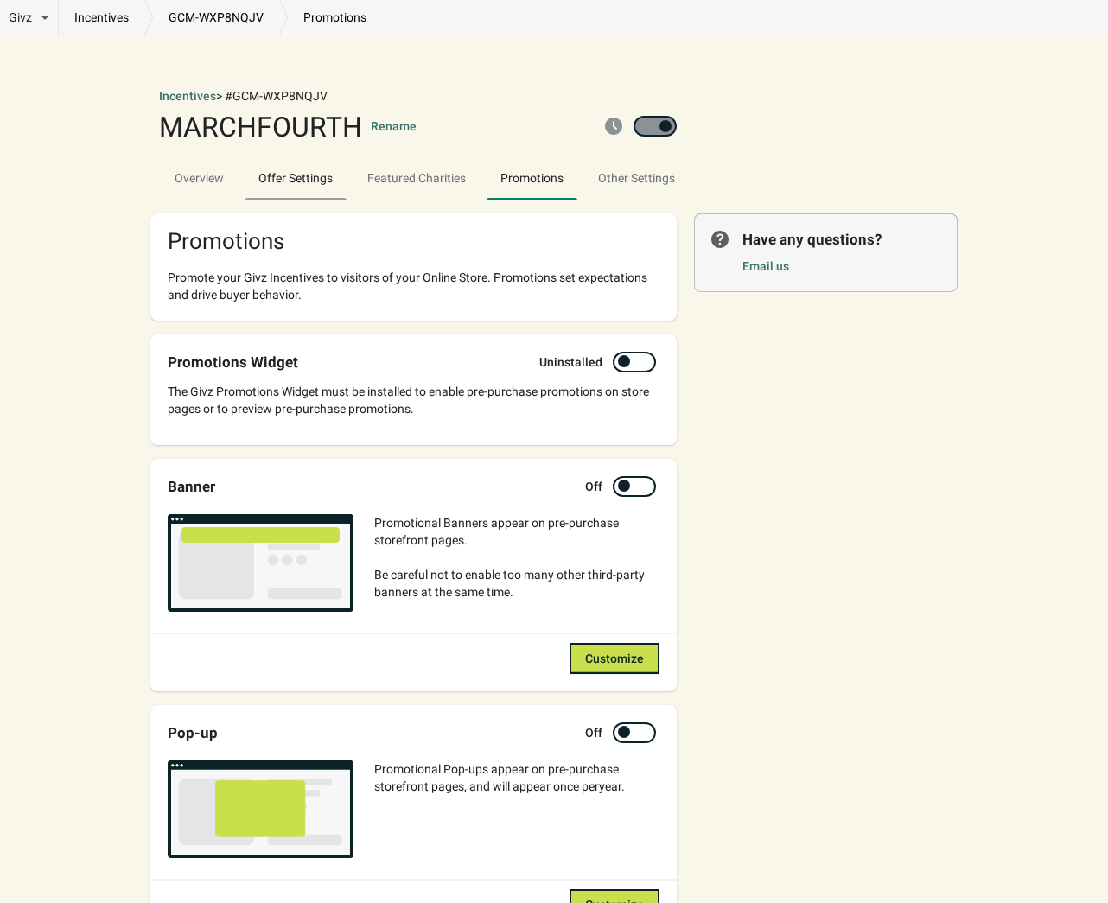
click at [342, 176] on span "Offer Settings" at bounding box center [296, 177] width 102 height 31
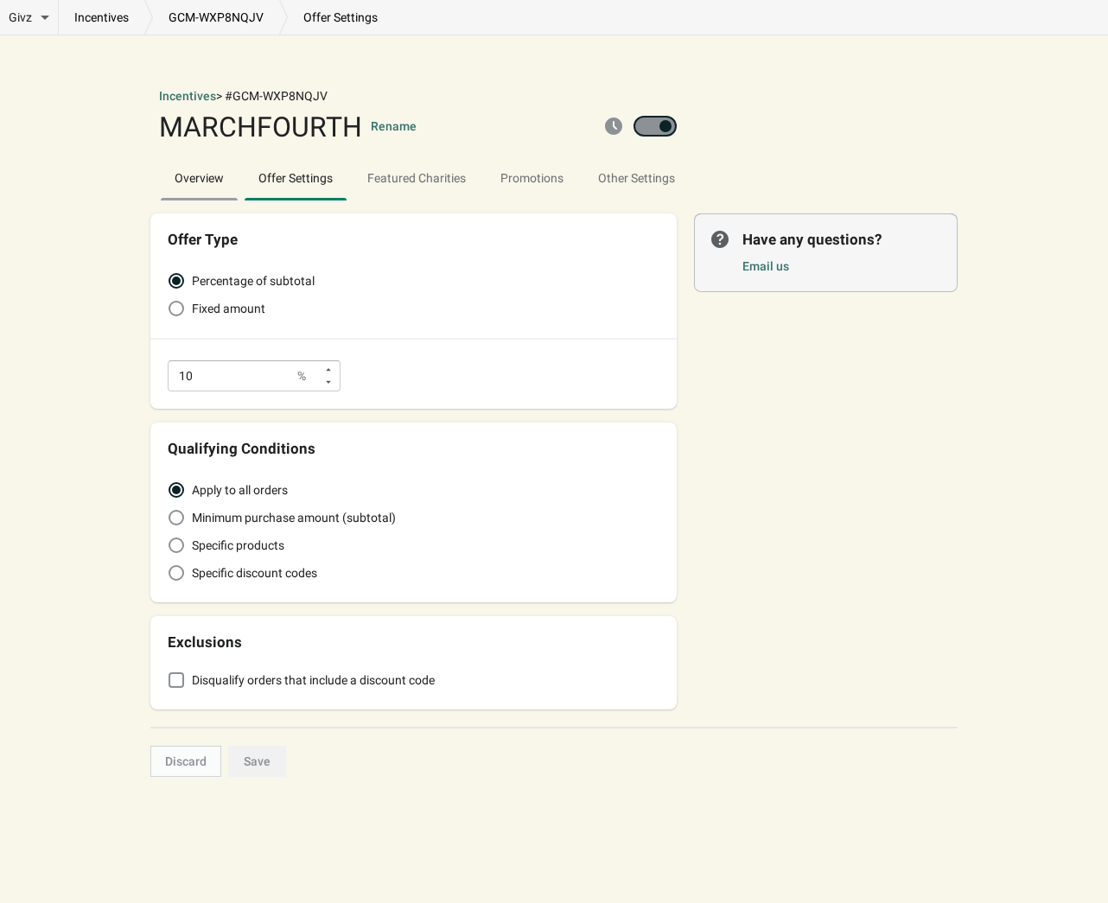
click at [207, 180] on span "Overview" at bounding box center [199, 177] width 77 height 31
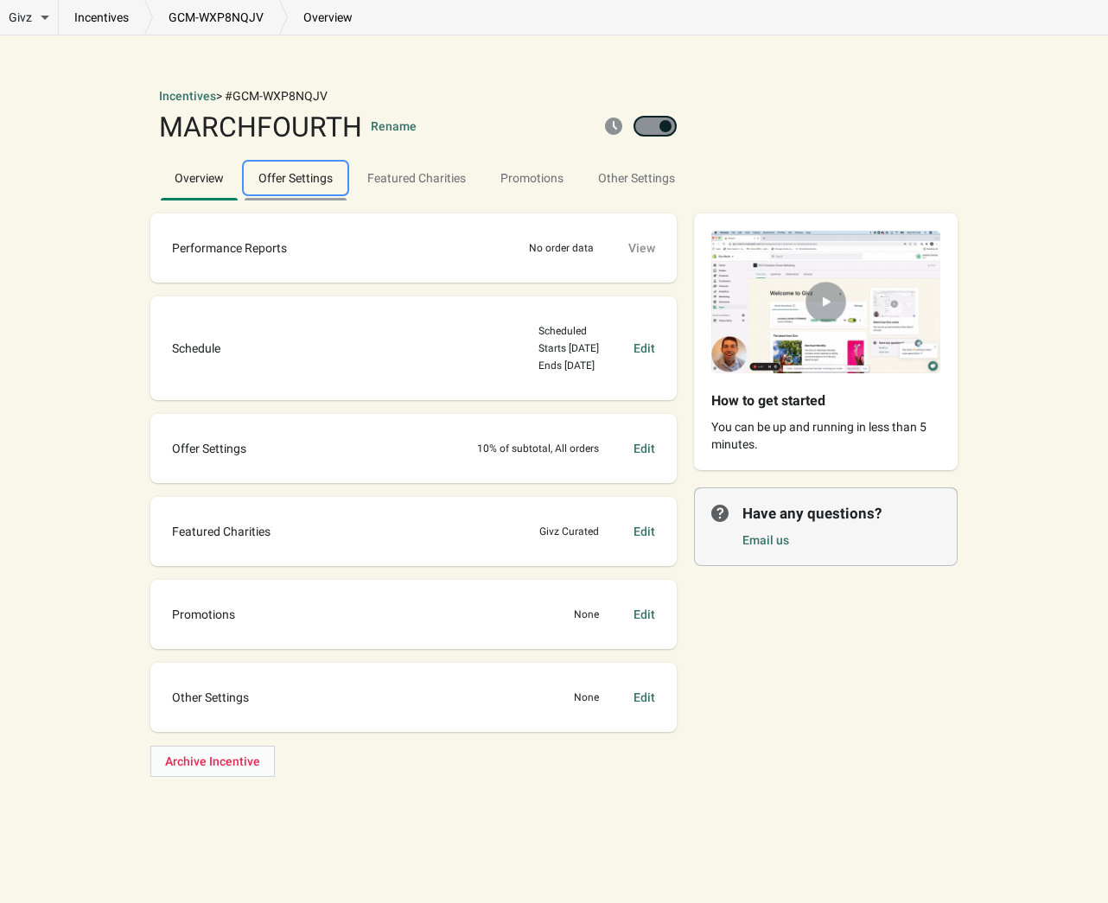
click at [316, 182] on span "Offer Settings" at bounding box center [296, 177] width 102 height 31
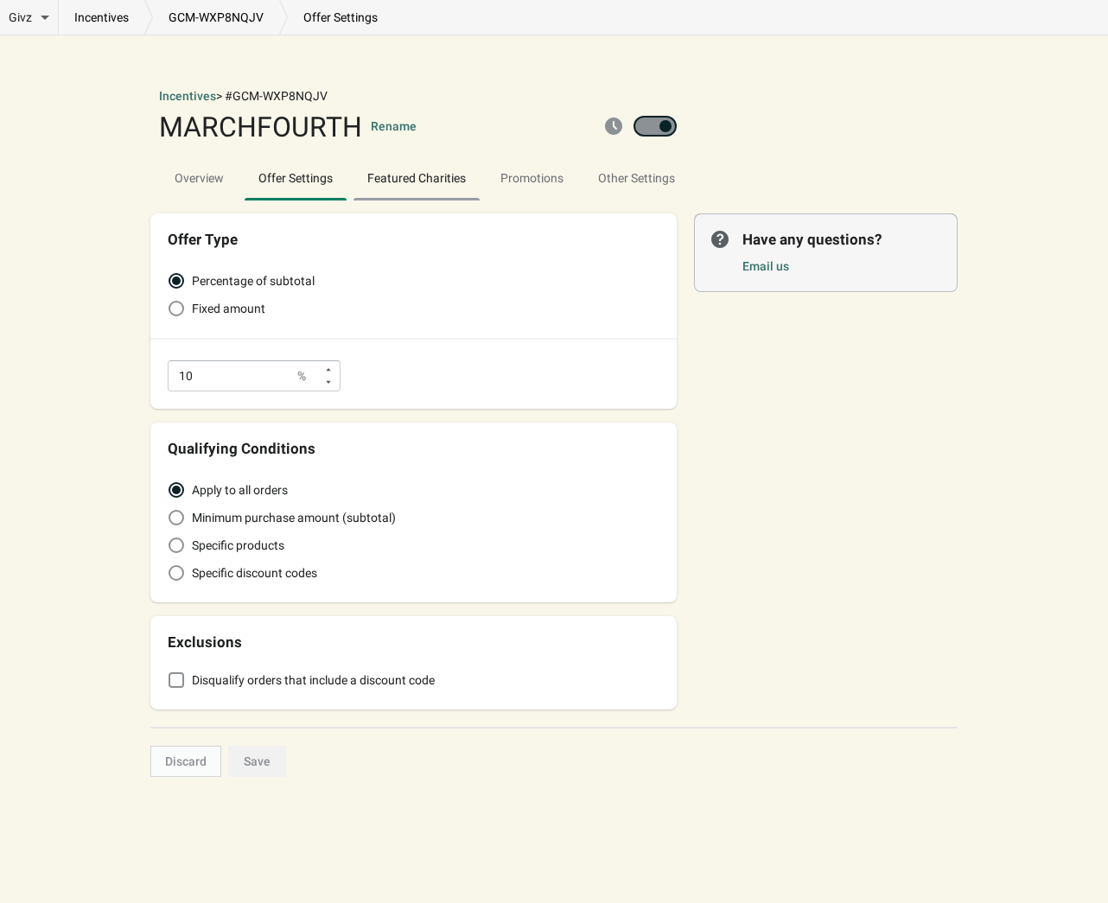
click at [400, 186] on span "Featured Charities" at bounding box center [417, 177] width 126 height 31
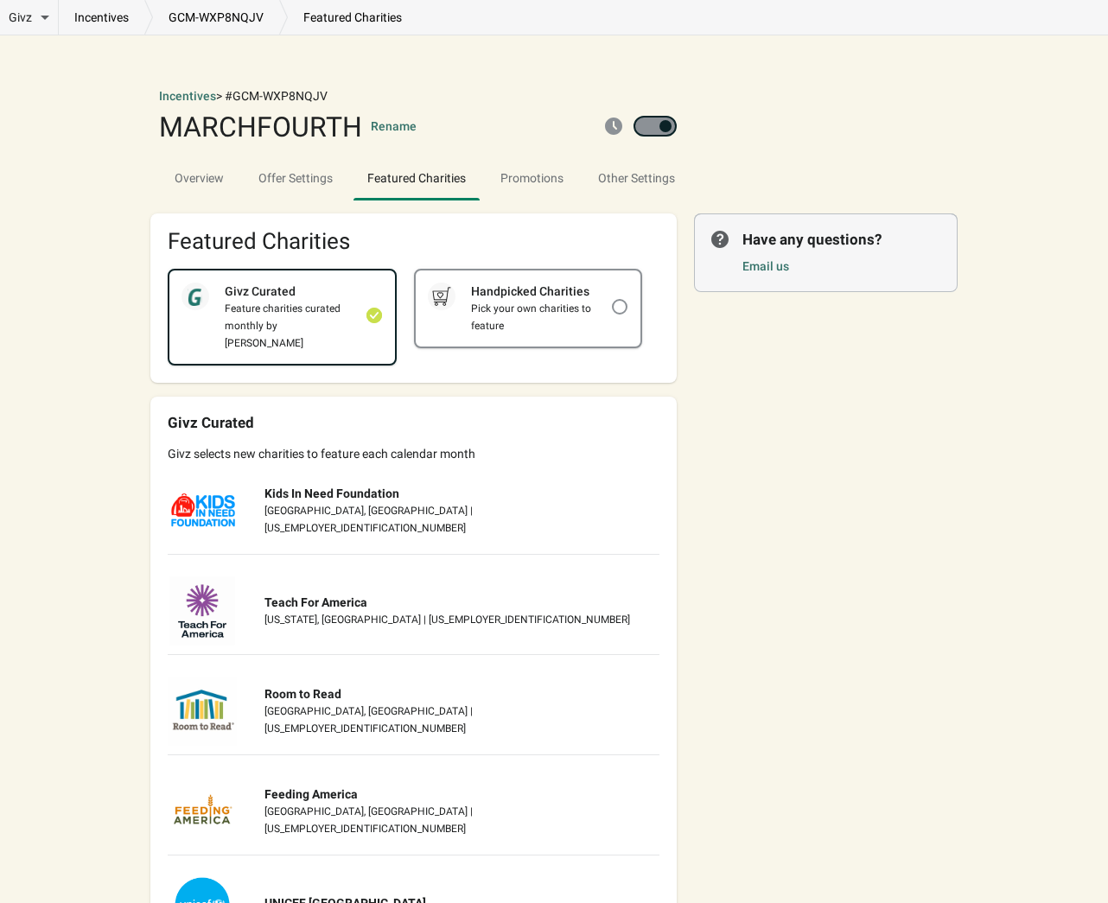
click at [488, 290] on div "Handpicked Charities" at bounding box center [534, 291] width 156 height 17
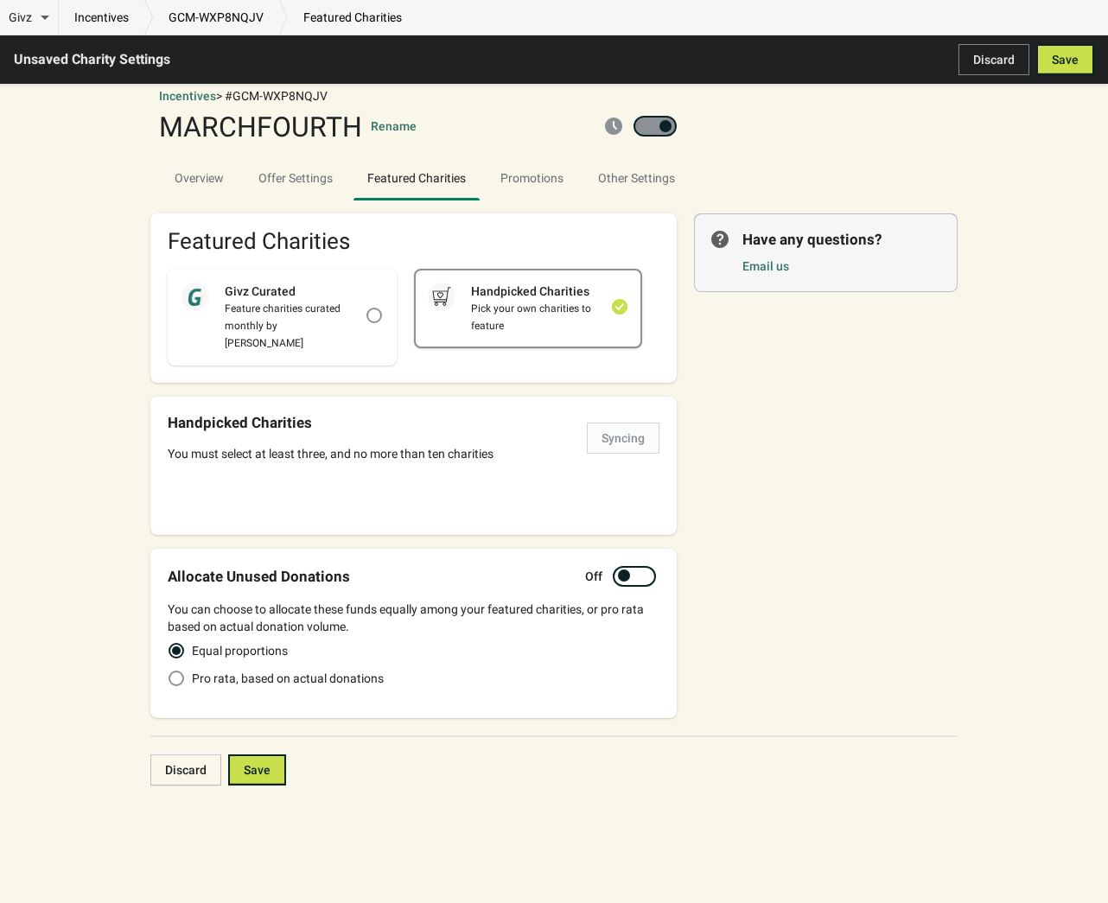
checkbox input "false"
checkbox input "true"
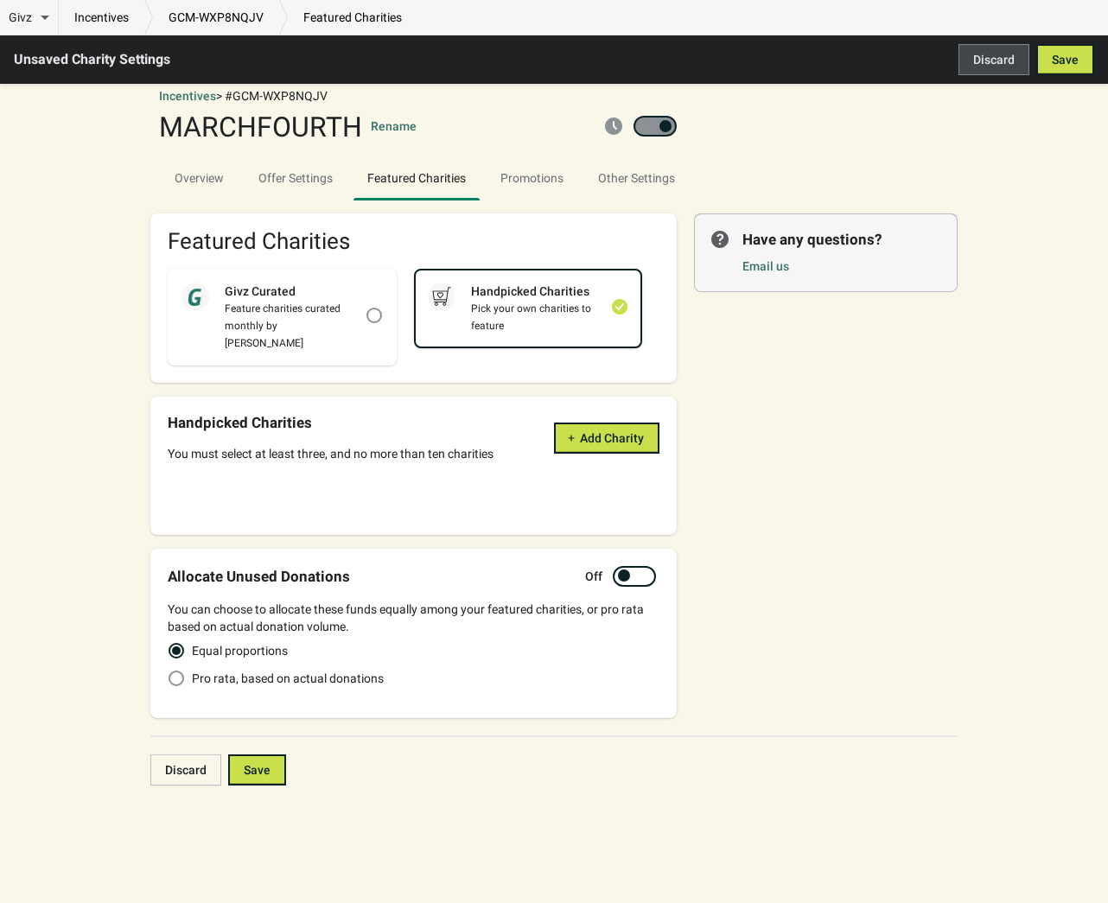
click at [1018, 71] on button "Discard" at bounding box center [994, 59] width 71 height 31
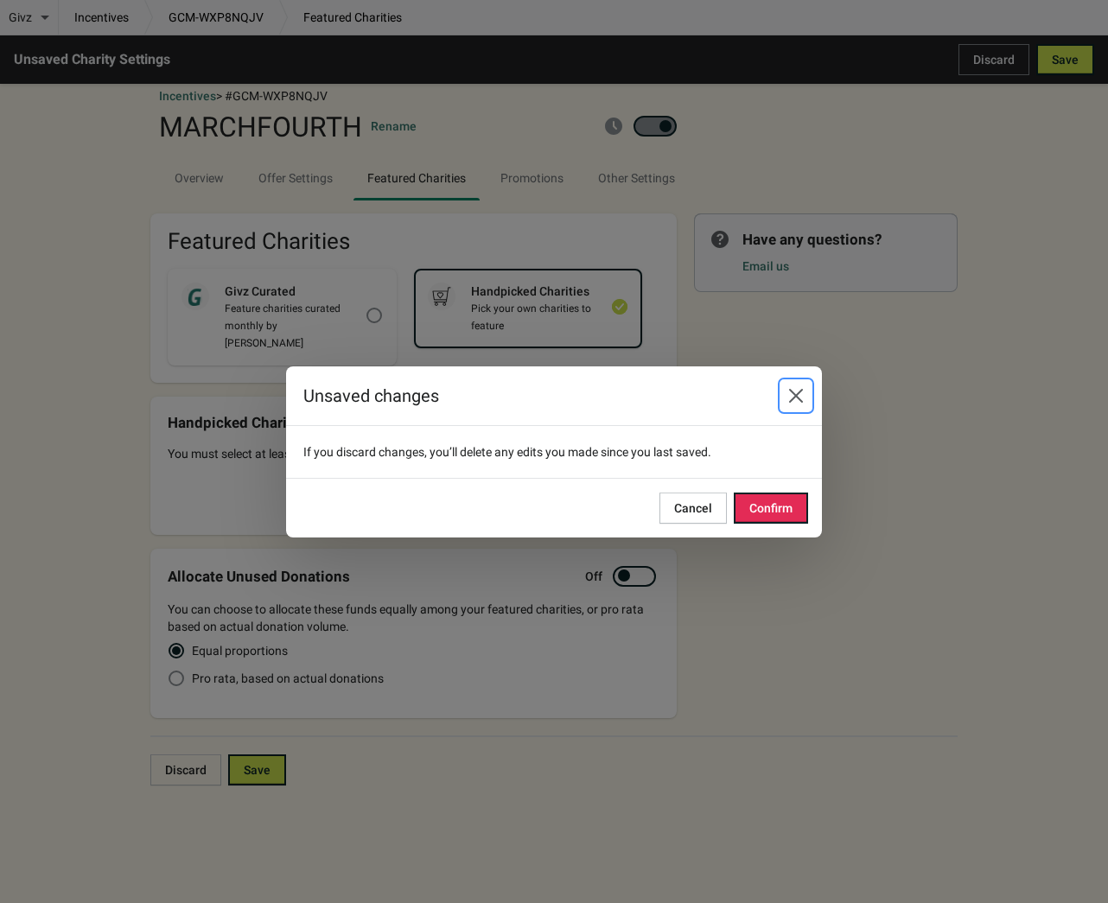
drag, startPoint x: 795, startPoint y: 398, endPoint x: 685, endPoint y: 312, distance: 140.4
click at [795, 398] on icon "Close" at bounding box center [795, 395] width 17 height 17
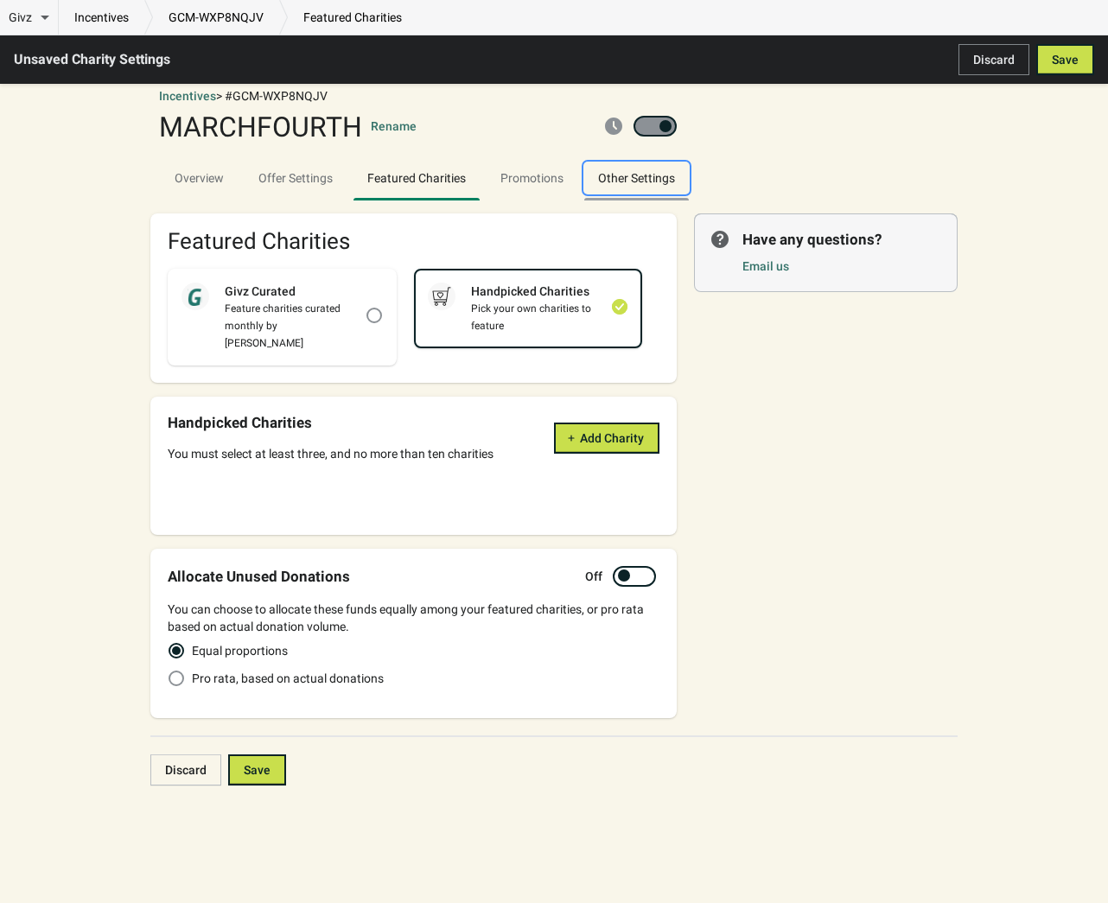
click at [611, 164] on span "Other Settings" at bounding box center [636, 177] width 105 height 31
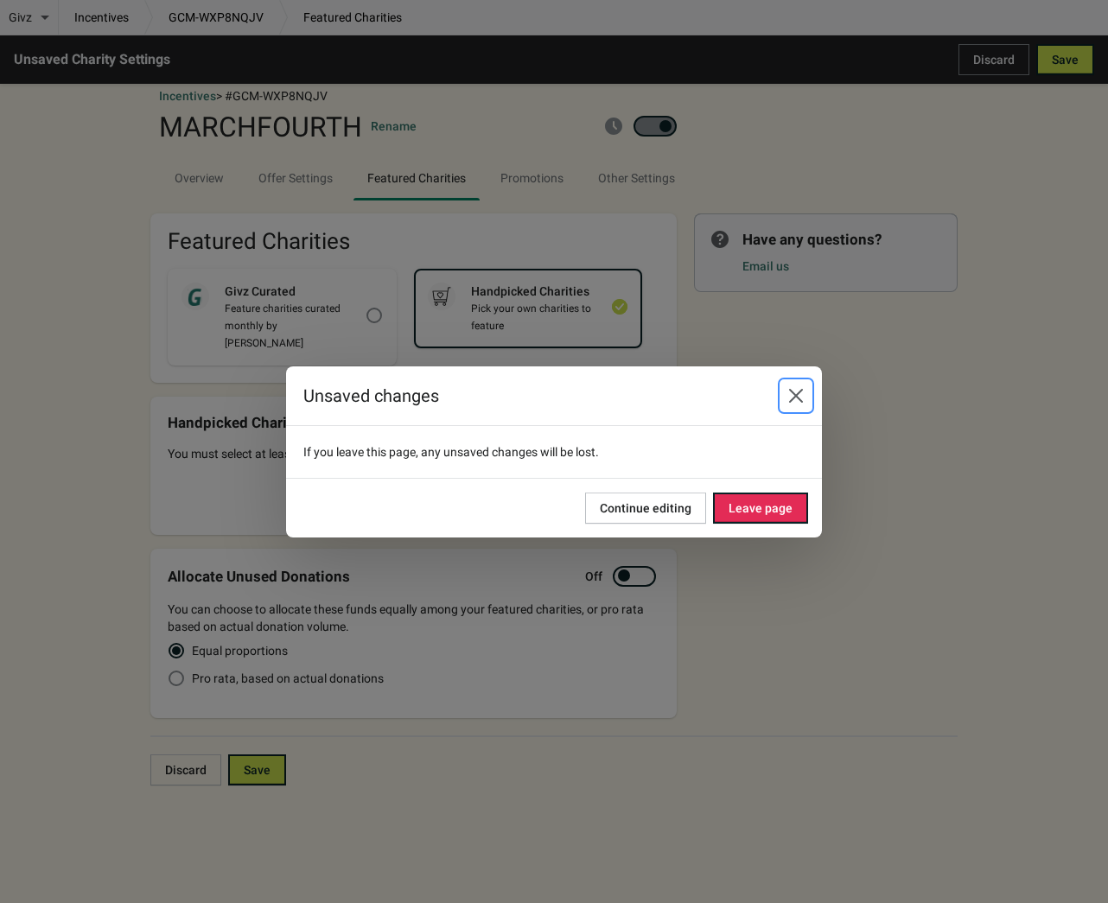
click at [787, 392] on icon "Close" at bounding box center [795, 395] width 17 height 17
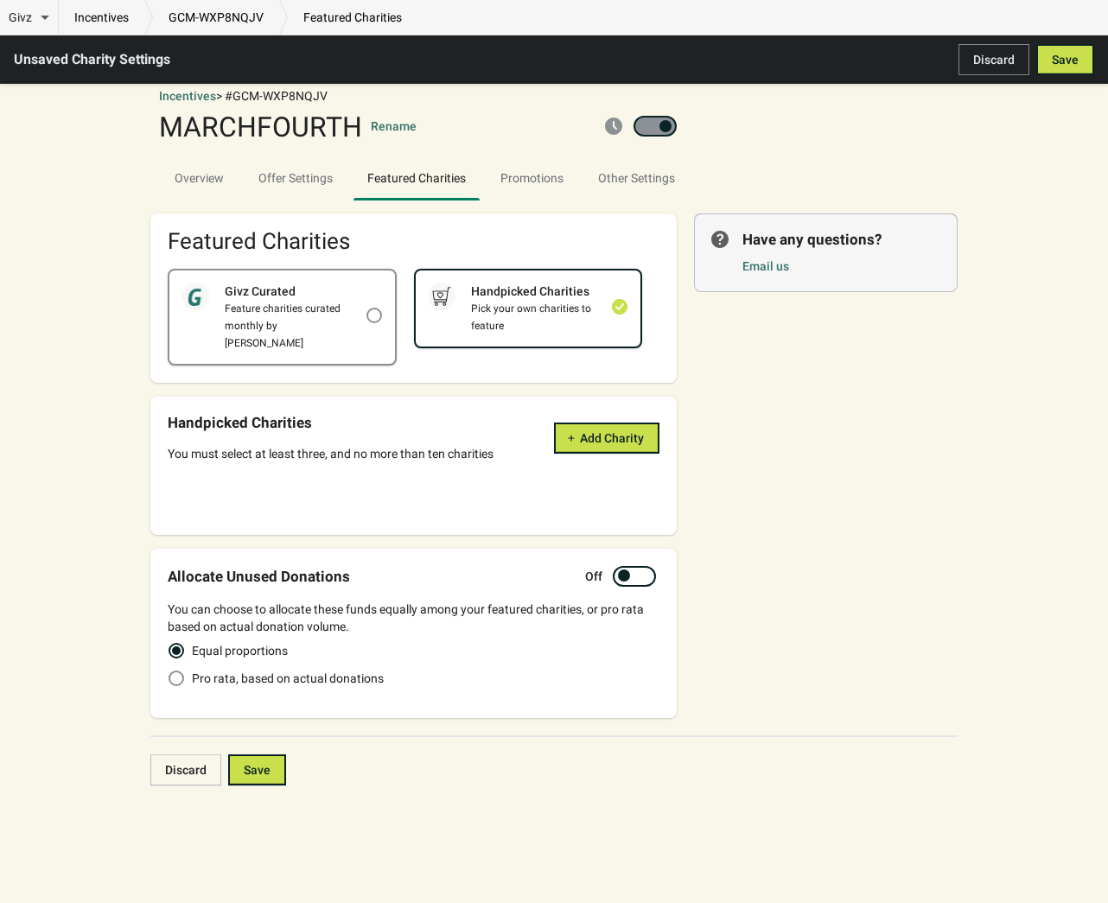
click at [335, 303] on div "Feature charities curated monthly by [PERSON_NAME]" at bounding box center [287, 326] width 156 height 52
checkbox input "true"
checkbox input "false"
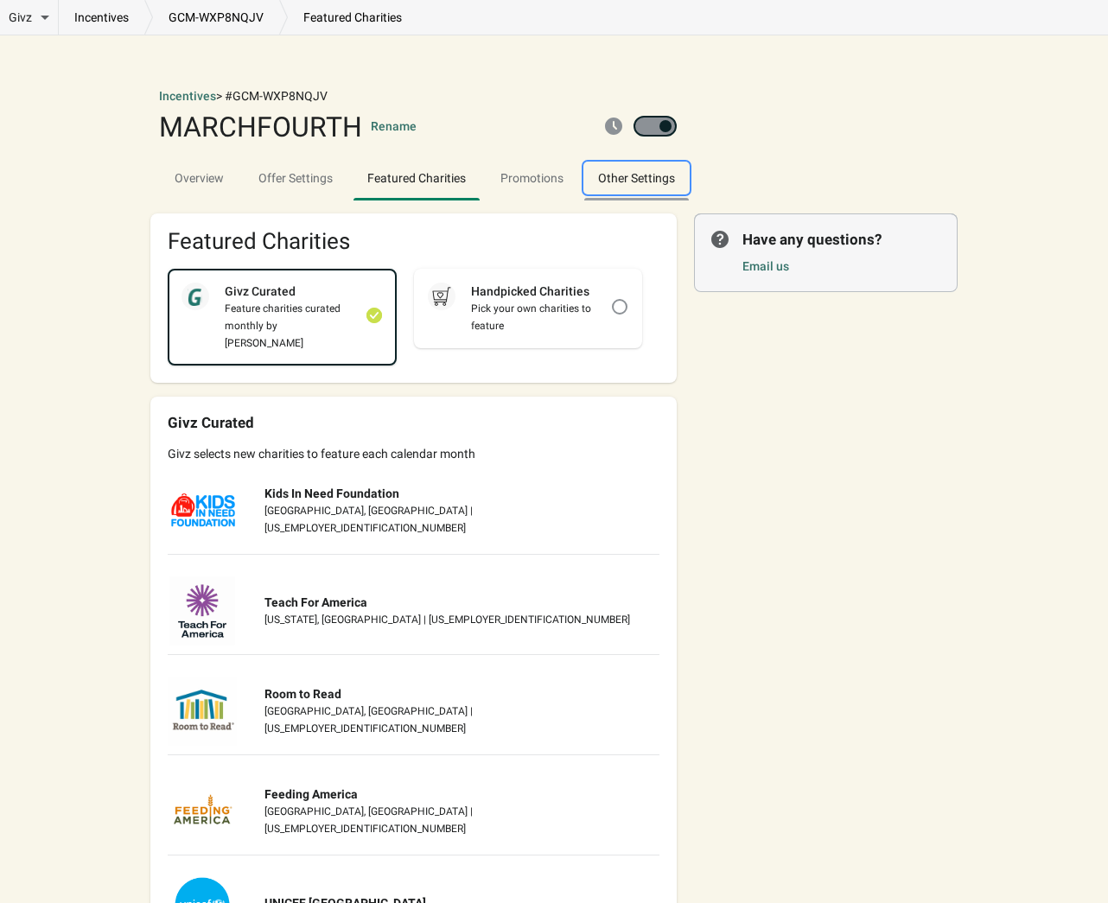
click at [629, 194] on span "Other Settings" at bounding box center [636, 177] width 105 height 31
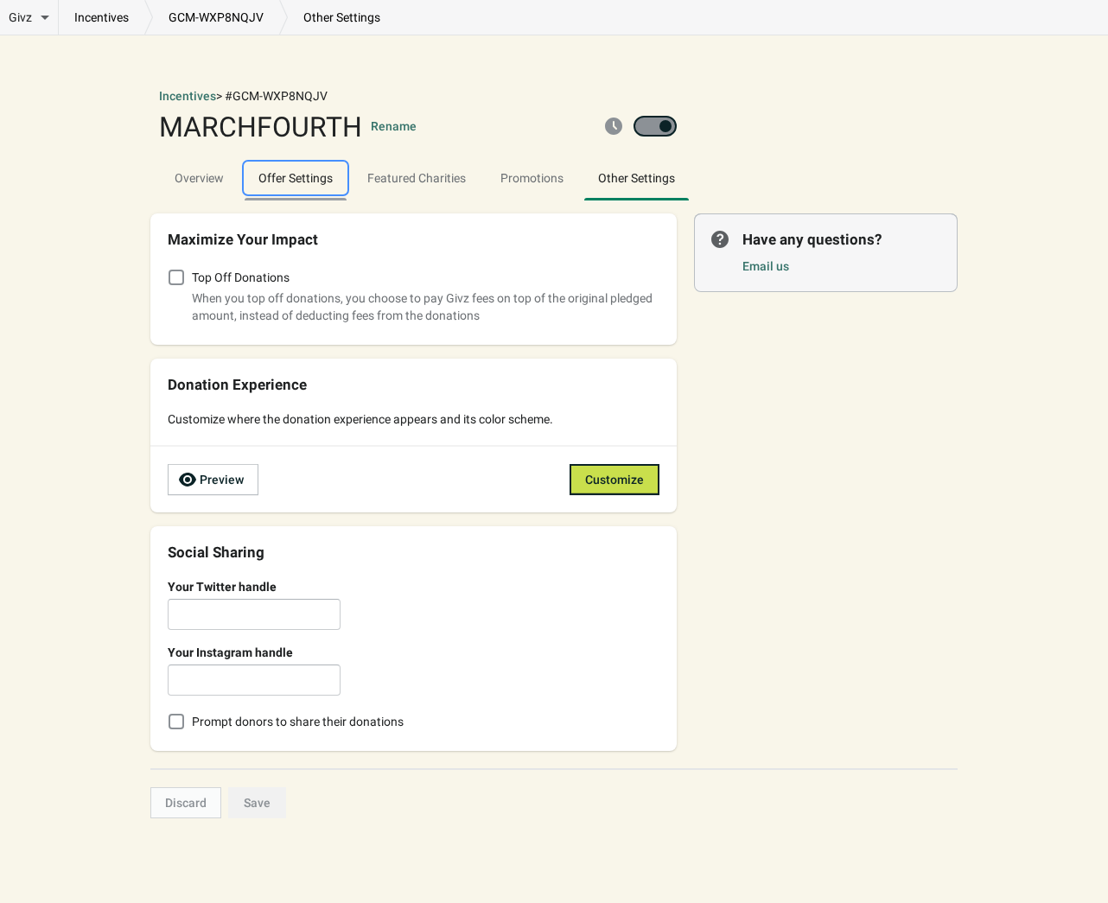
click at [300, 184] on span "Offer Settings" at bounding box center [296, 177] width 102 height 31
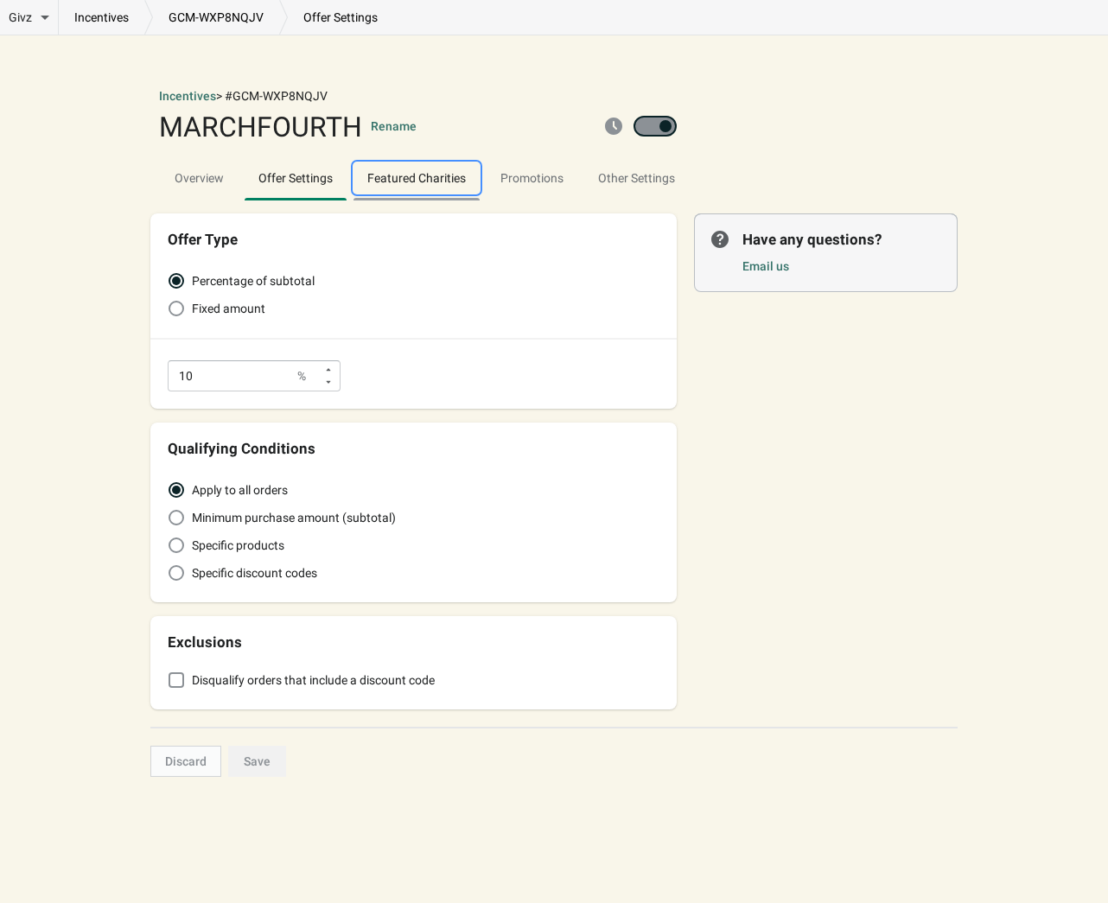
click at [448, 174] on span "Featured Charities" at bounding box center [417, 177] width 126 height 31
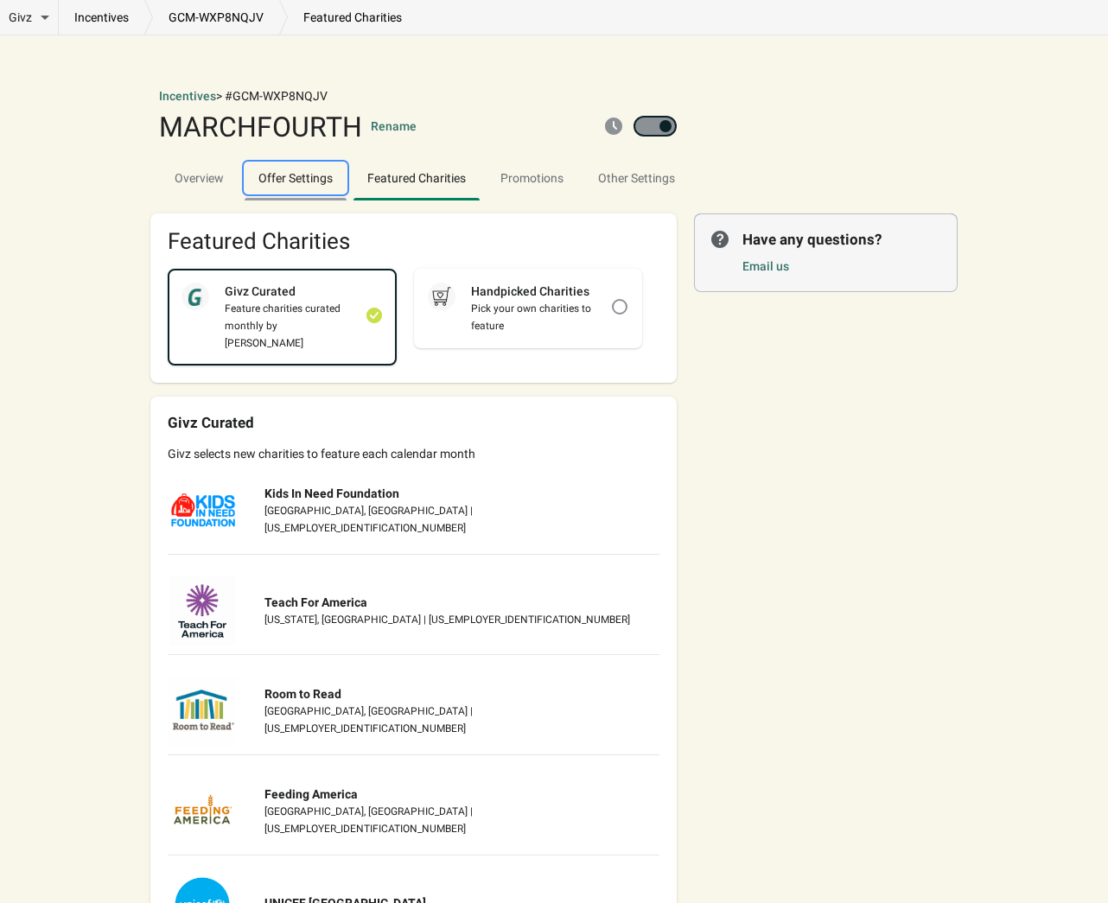
click at [350, 159] on button "Offer Settings" at bounding box center [295, 178] width 109 height 45
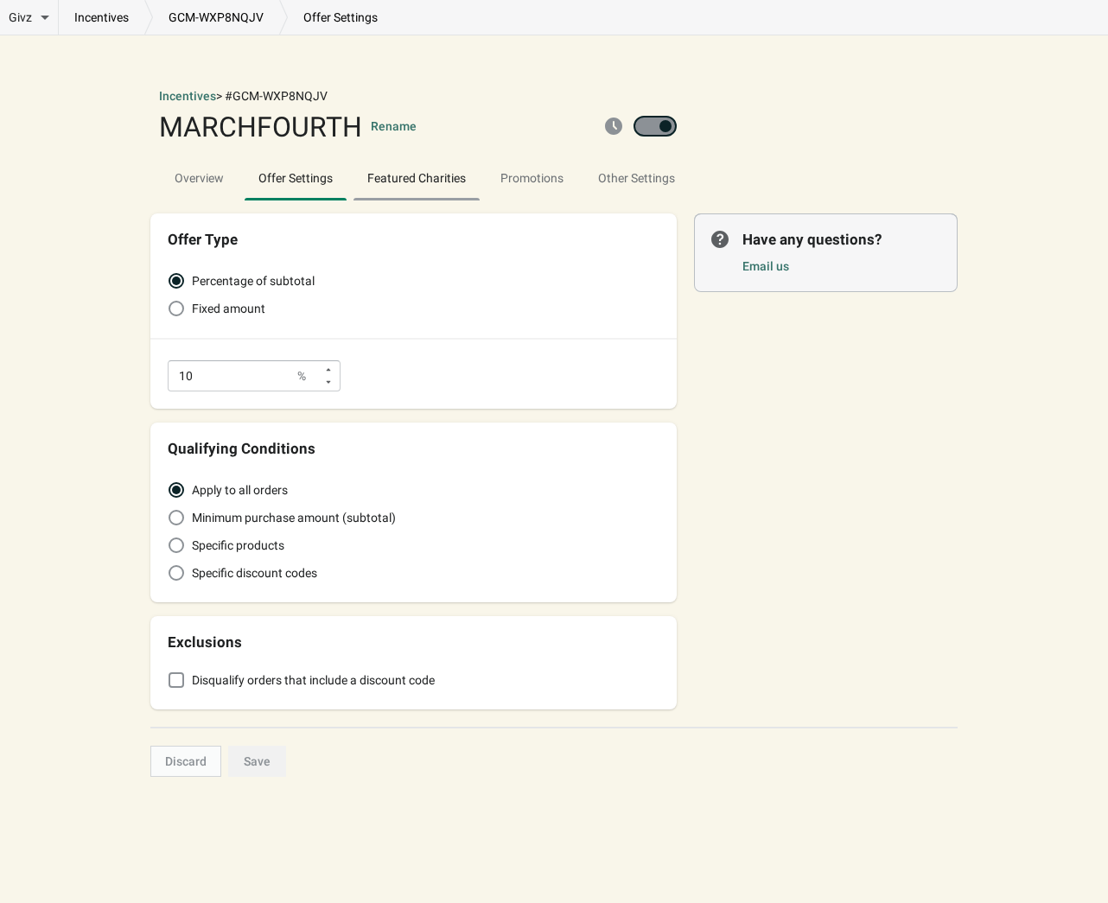
click at [439, 186] on span "Featured Charities" at bounding box center [417, 177] width 126 height 31
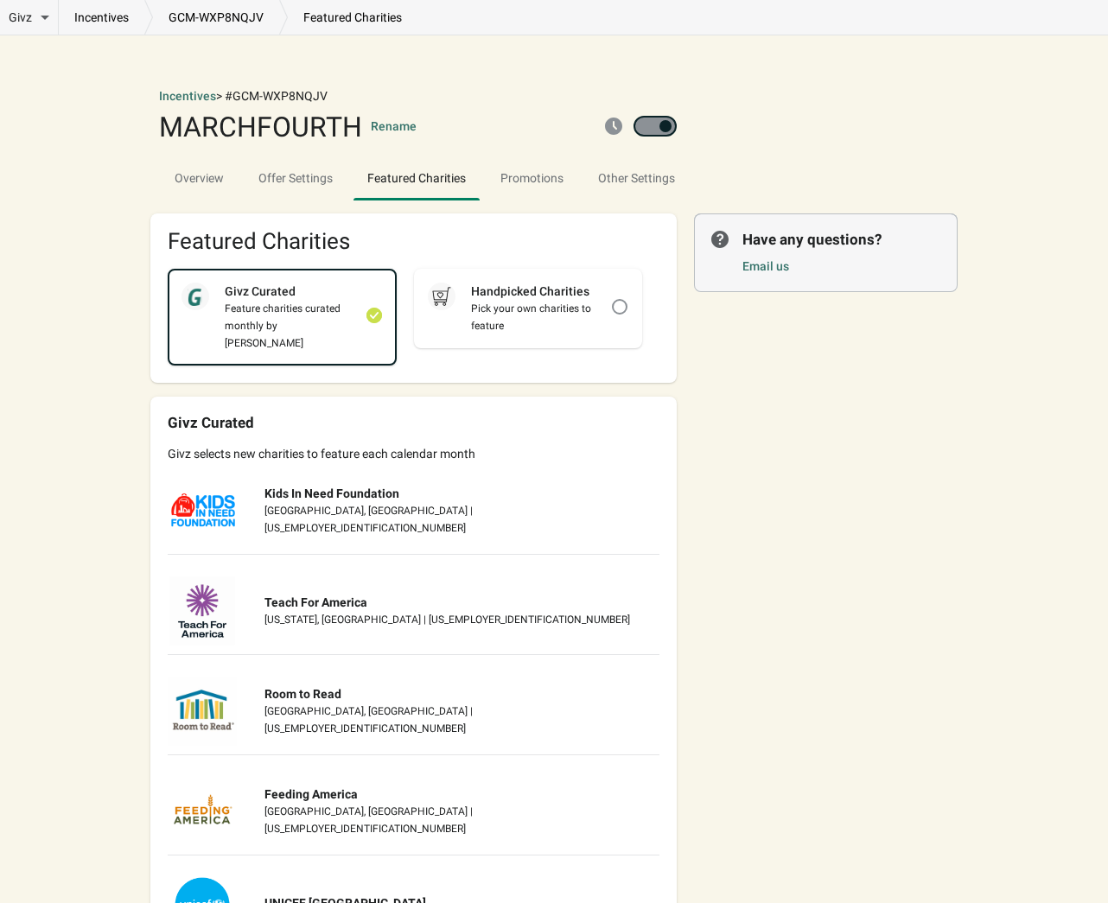
click at [110, 13] on link "incentives" at bounding box center [102, 17] width 86 height 17
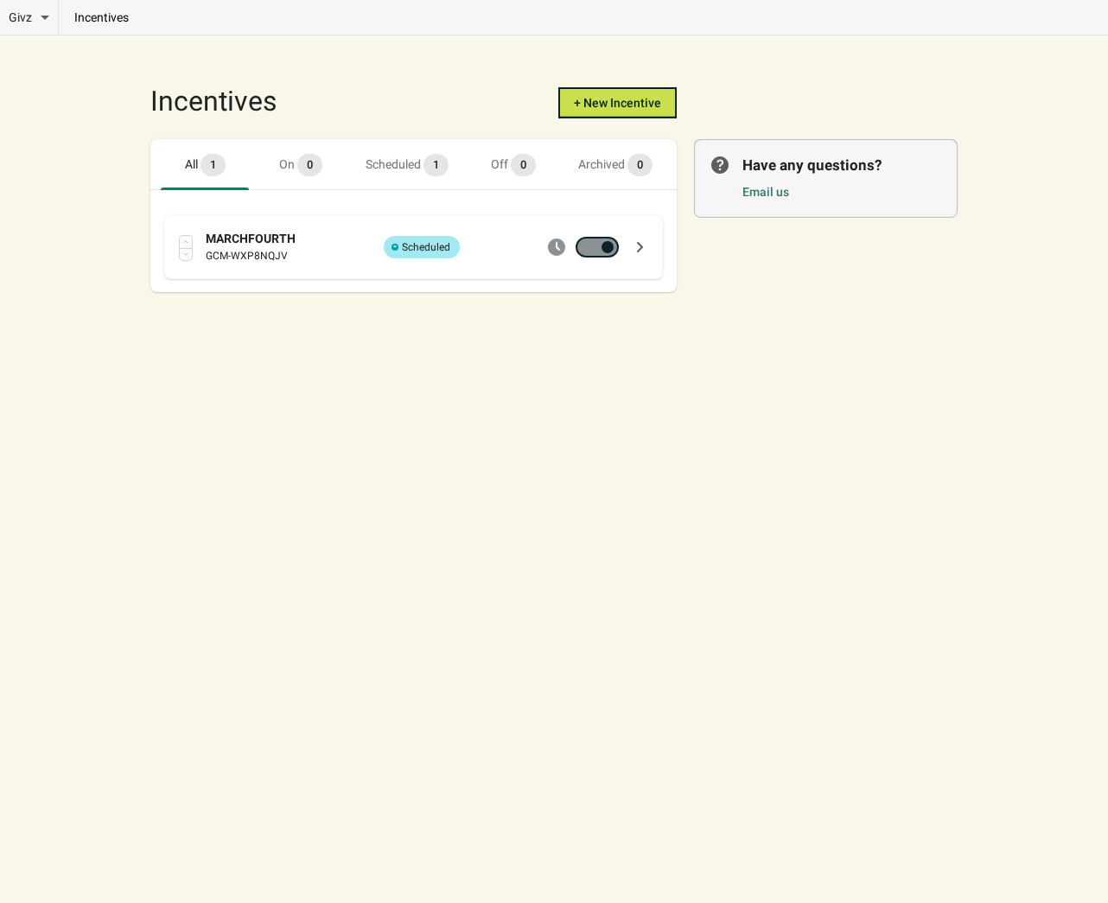
click at [641, 258] on div "MARCHFOURTH GCM-WXP8NQJV Info Partially complete Scheduled" at bounding box center [427, 247] width 443 height 35
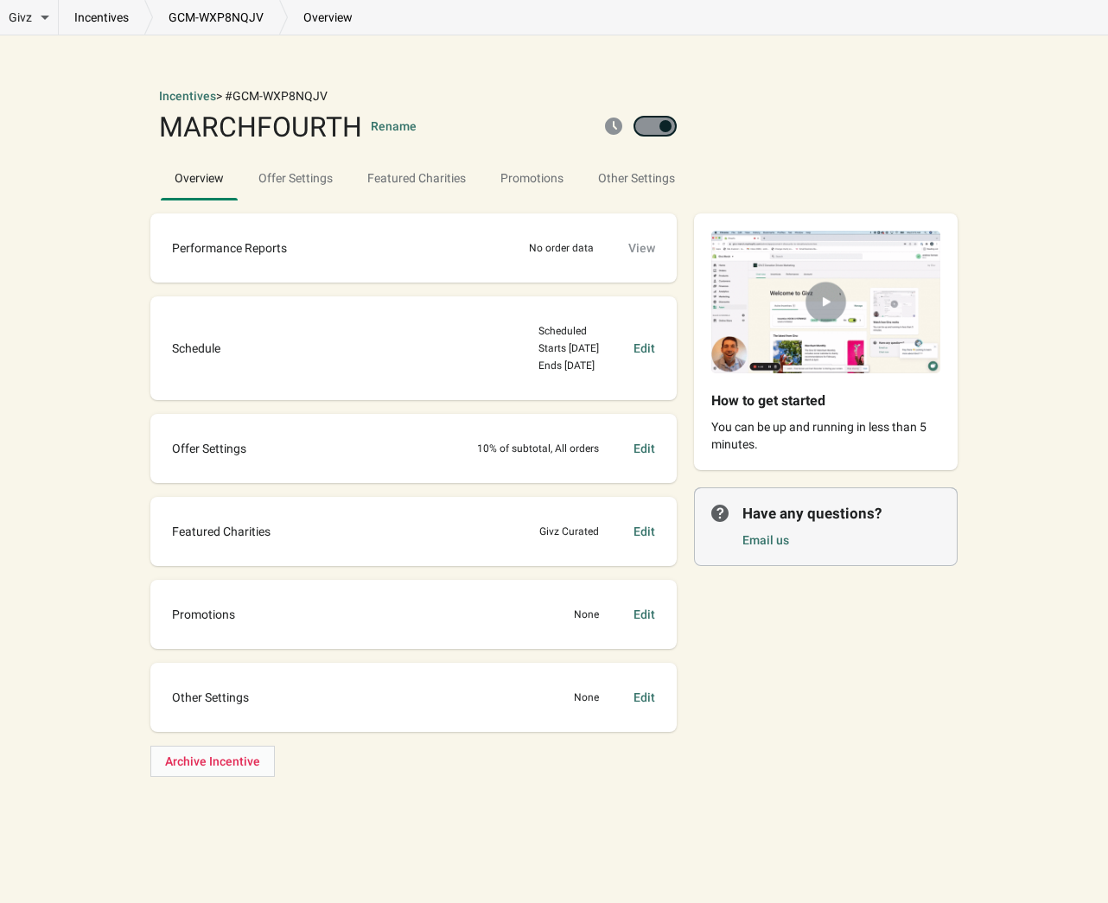
click at [217, 774] on div "Archive Incentive" at bounding box center [236, 761] width 173 height 31
click at [222, 768] on div "Archive Incentive" at bounding box center [236, 761] width 173 height 31
drag, startPoint x: 216, startPoint y: 753, endPoint x: 208, endPoint y: 760, distance: 10.4
click at [213, 755] on div "Archive Incentive" at bounding box center [236, 761] width 173 height 31
click at [207, 761] on div "Archive Incentive" at bounding box center [236, 761] width 173 height 31
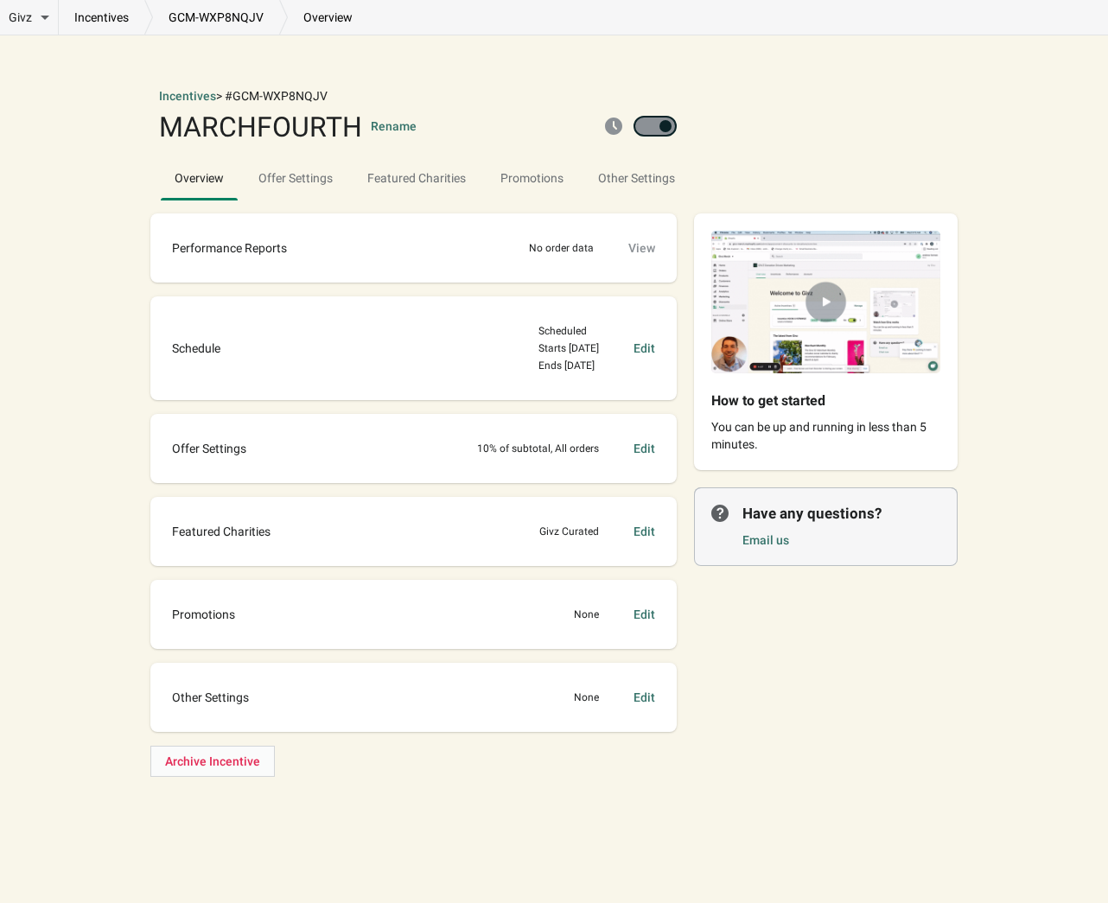
click at [339, 756] on div "Performance Reports No order data View Schedule Scheduled Starts [DATE] Ends [D…" at bounding box center [413, 495] width 526 height 564
click at [650, 345] on div "Edit" at bounding box center [645, 348] width 22 height 17
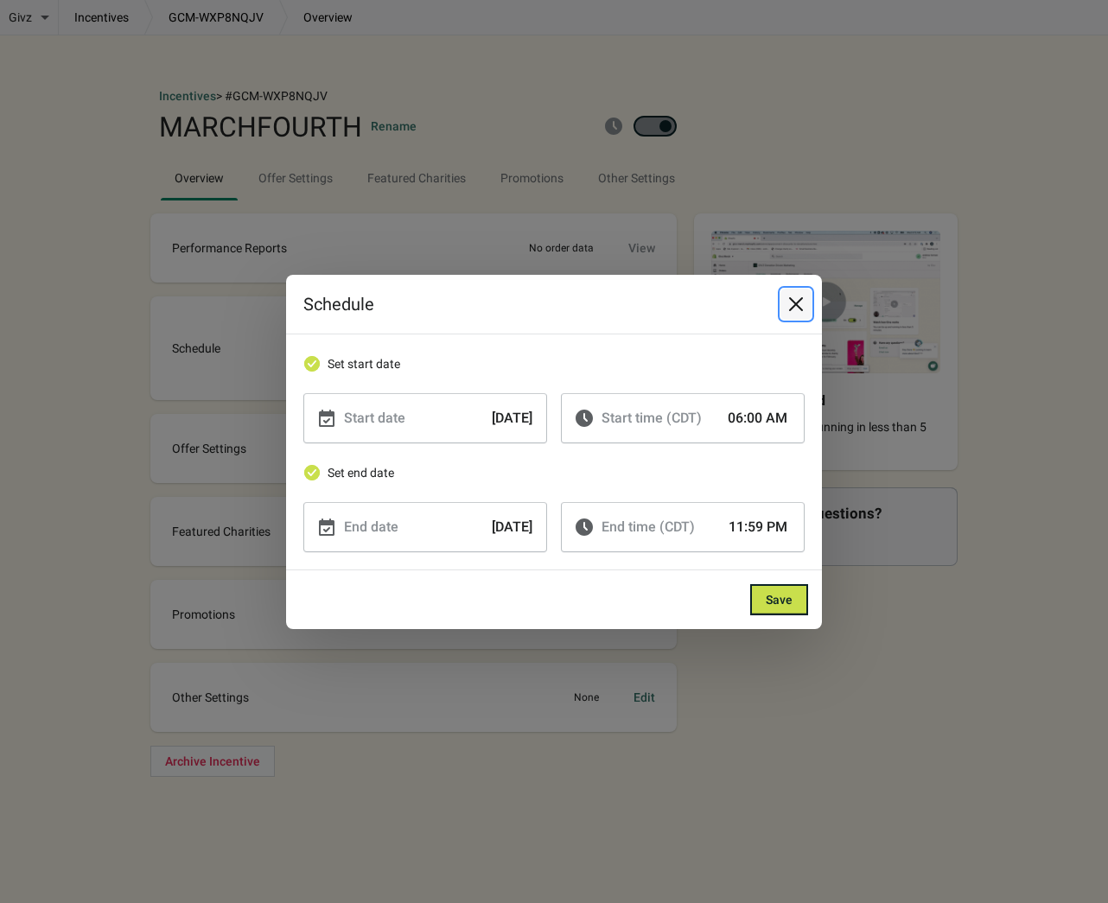
click at [796, 291] on button "Close" at bounding box center [796, 304] width 31 height 31
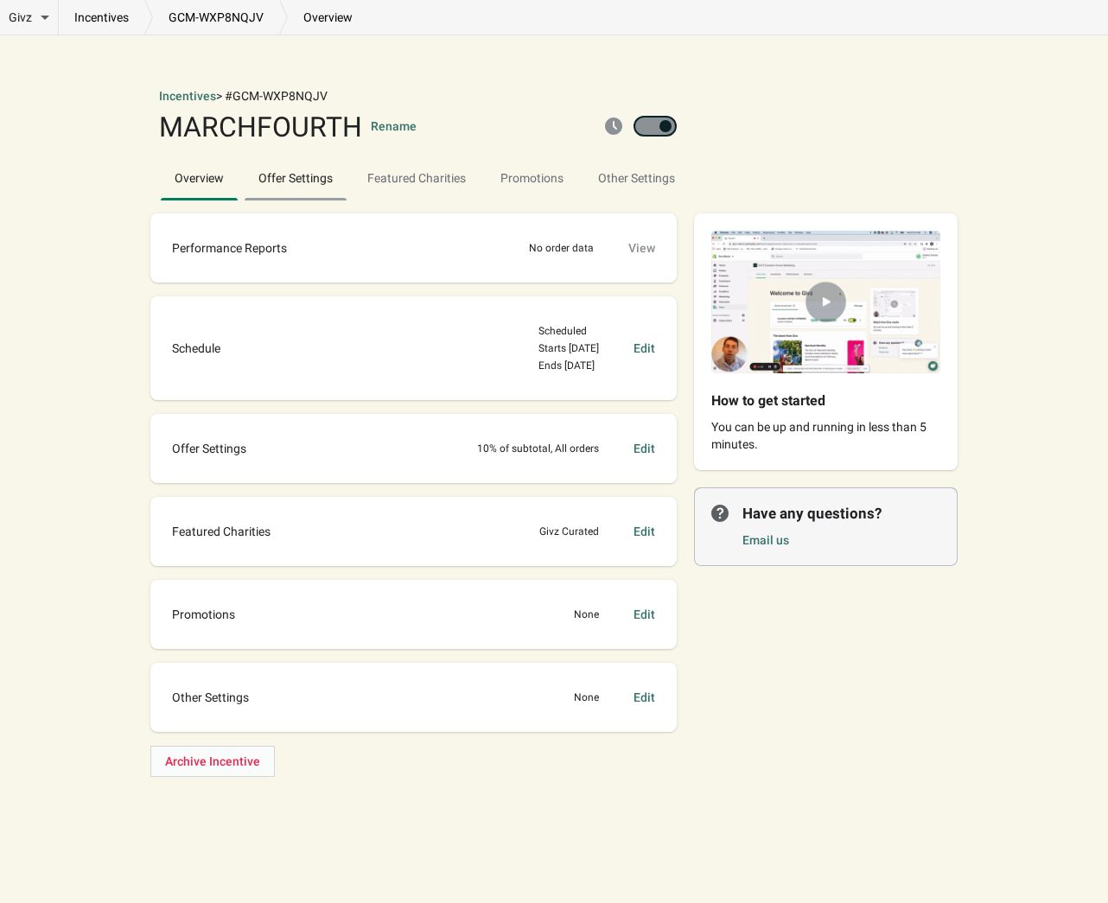
click at [287, 173] on span "Offer Settings" at bounding box center [296, 177] width 102 height 31
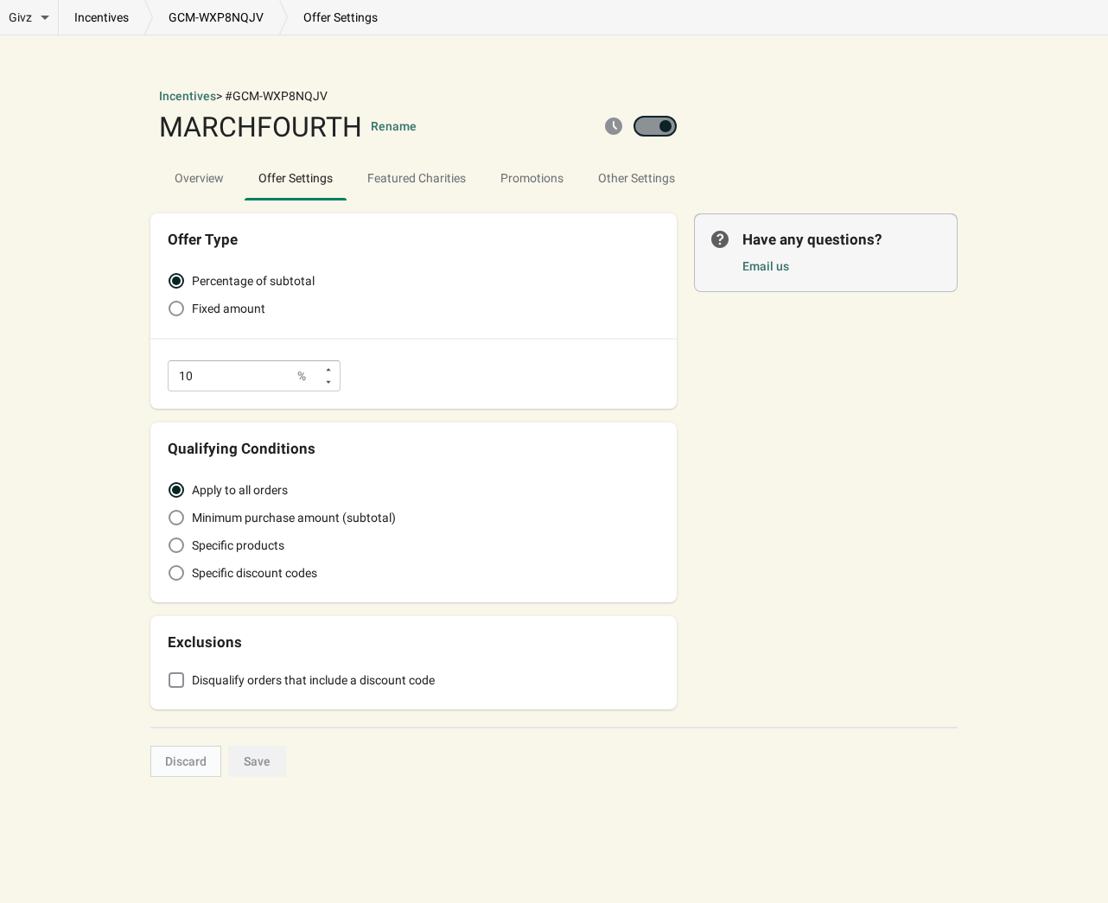
click at [668, 130] on div at bounding box center [666, 126] width 12 height 12
checkbox input "false"
